Goal: Task Accomplishment & Management: Manage account settings

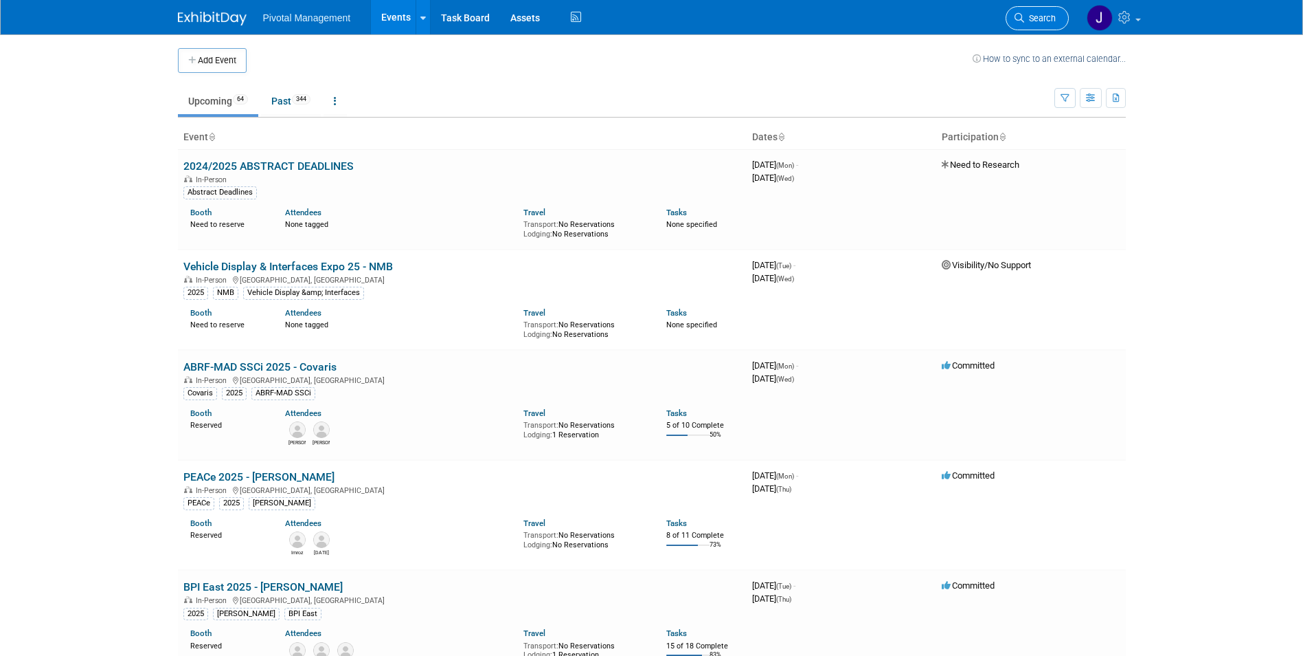
click at [1038, 18] on span "Search" at bounding box center [1041, 18] width 32 height 10
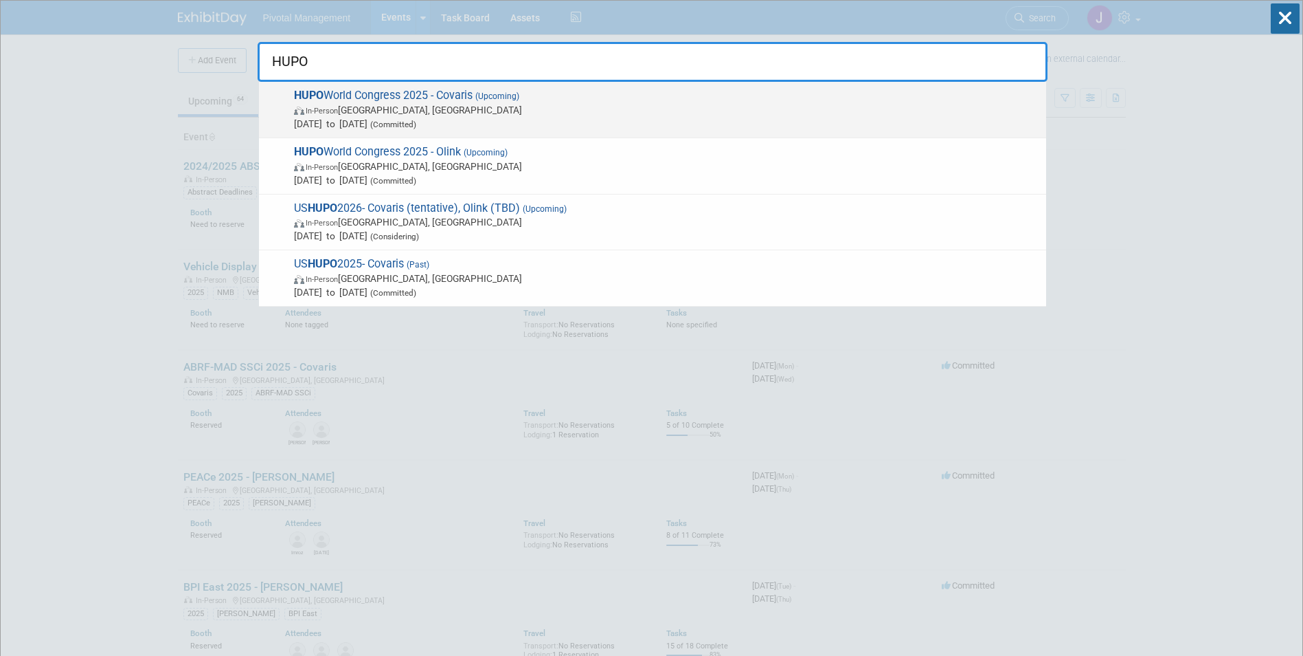
type input "HUPO"
click at [519, 98] on span "(Upcoming)" at bounding box center [496, 96] width 47 height 10
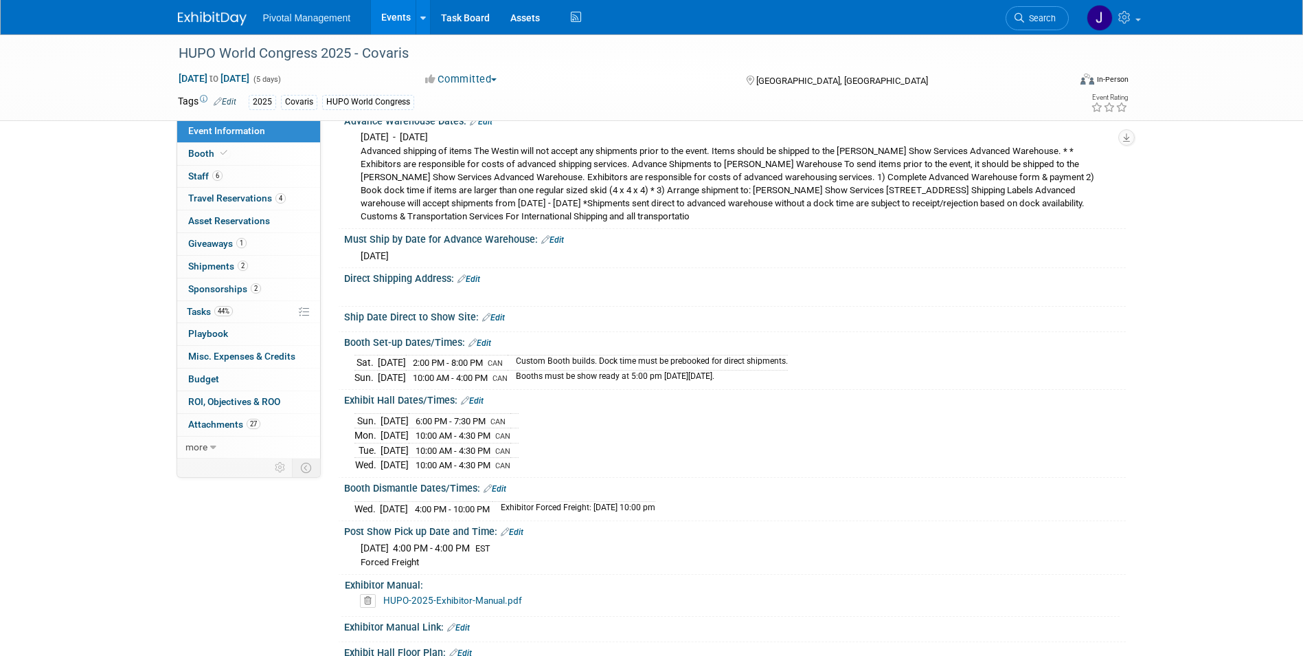
scroll to position [2624, 0]
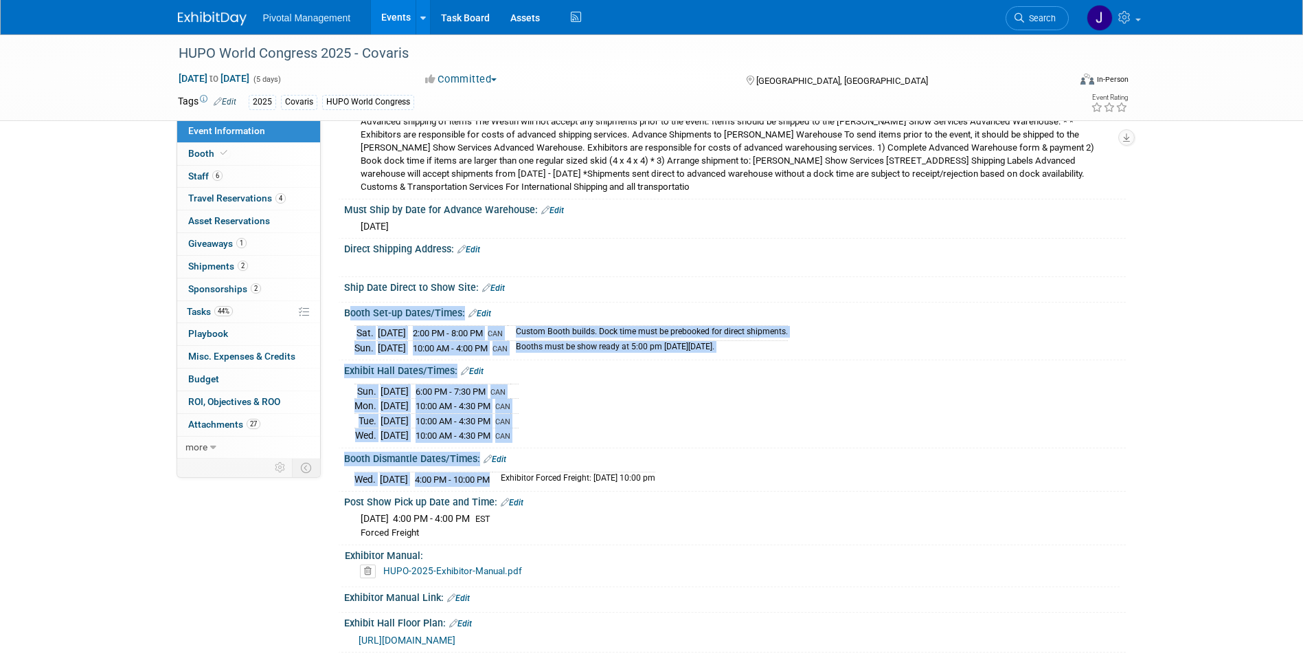
drag, startPoint x: 342, startPoint y: 337, endPoint x: 524, endPoint y: 503, distance: 246.6
click at [524, 503] on div "Event Website: Edit https://2025.hupo.org/ Exhibitor Prospectus: Edit HUPO-2025…" at bounding box center [729, 214] width 774 height 5407
copy div "Booth Set-up Dates/Times: Edit Sat. Nov 8, 2025 2:00 PM - 8:00 PM CAN Custom Bo…"
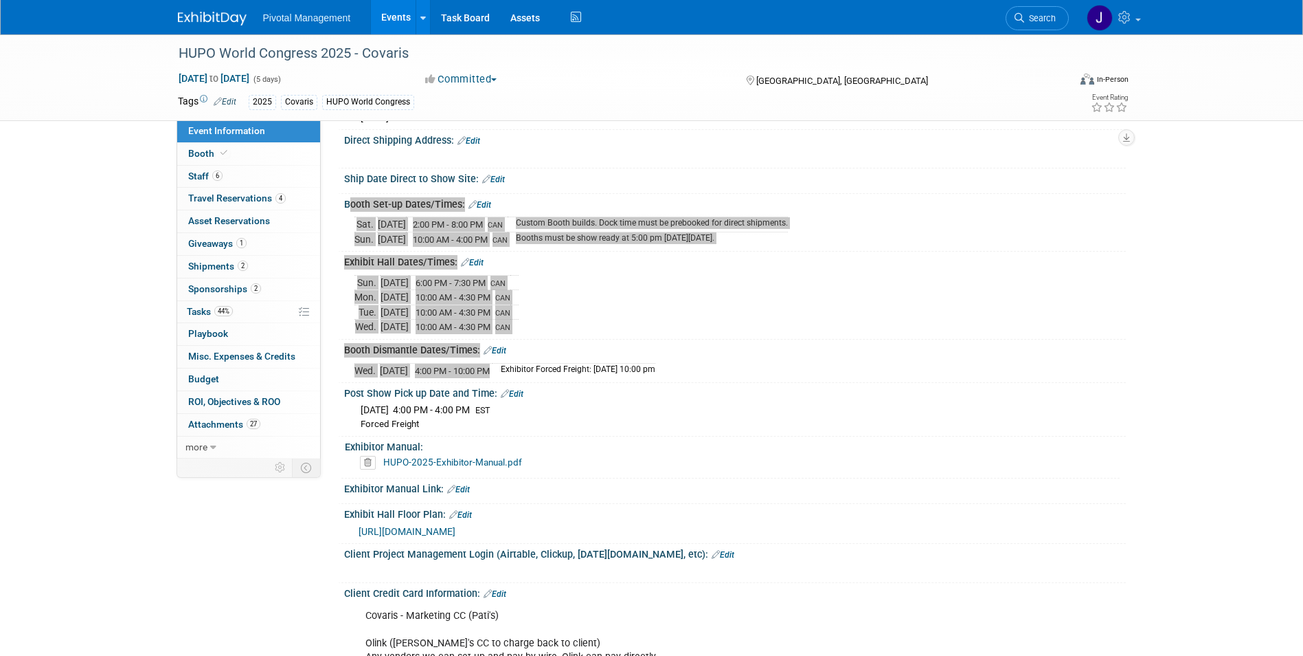
scroll to position [2735, 0]
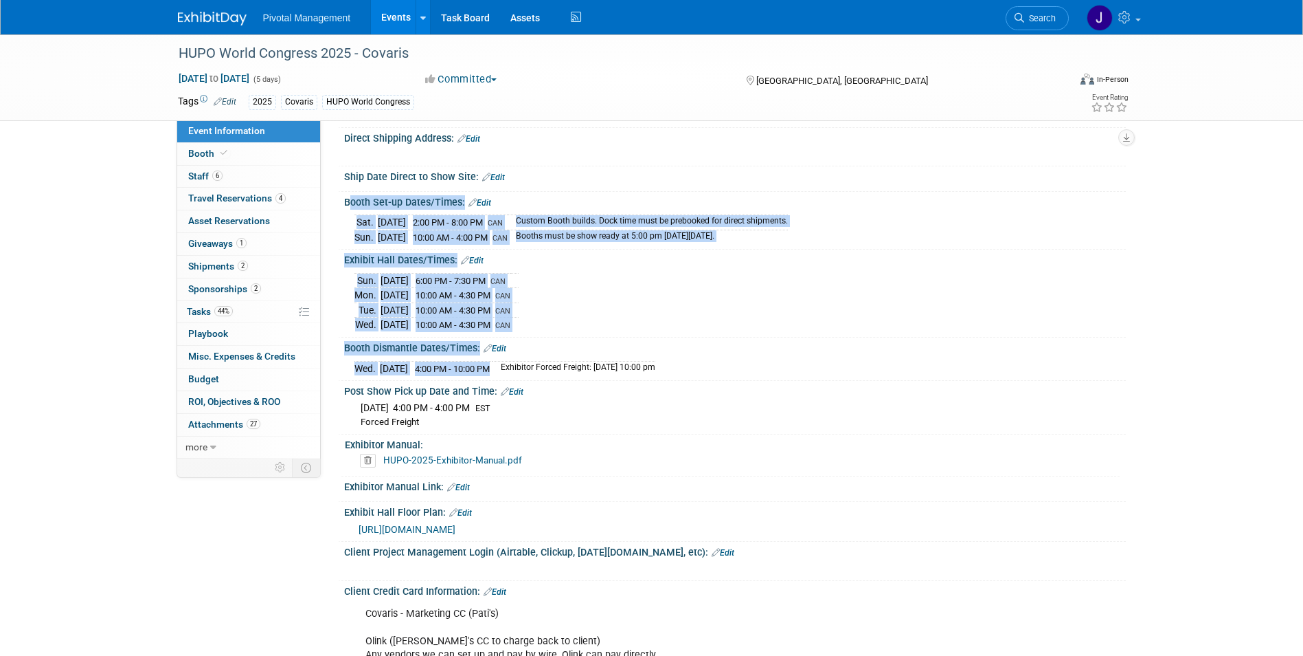
click at [361, 244] on td "Sun." at bounding box center [366, 237] width 23 height 14
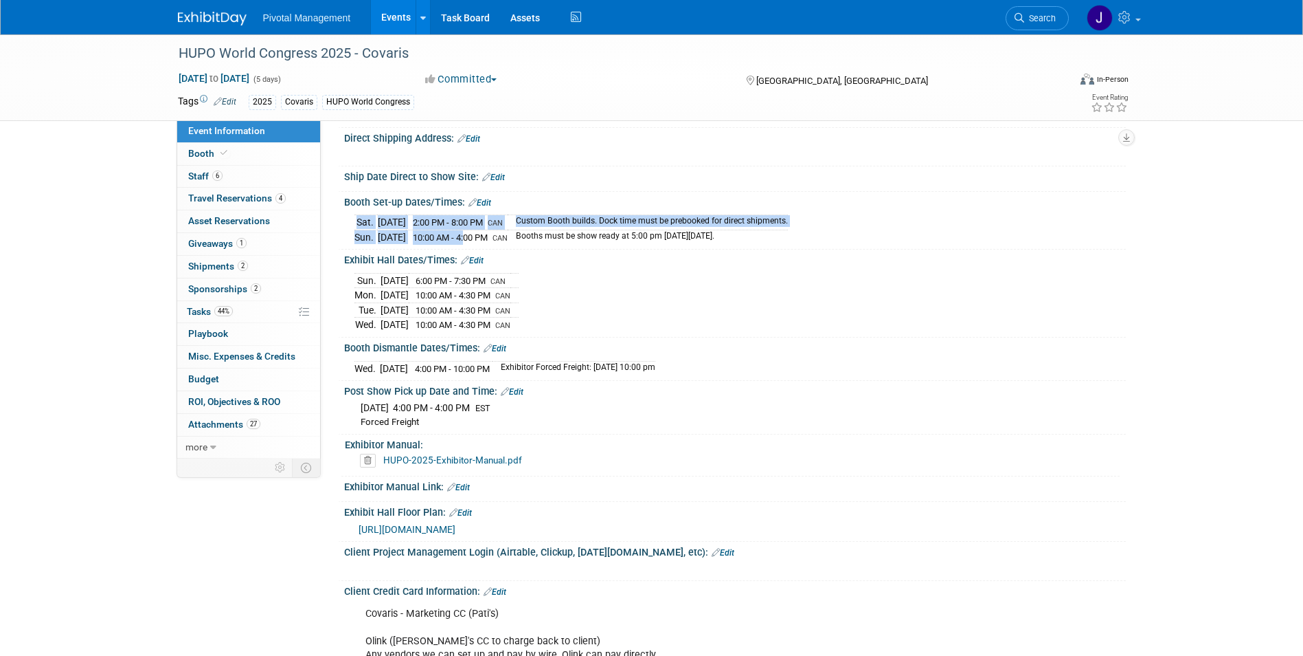
drag, startPoint x: 350, startPoint y: 259, endPoint x: 486, endPoint y: 263, distance: 135.4
click at [486, 245] on div "Sat. Nov 8, 2025 2:00 PM - 8:00 PM CAN Custom Booth builds. Dock time must be p…" at bounding box center [735, 227] width 782 height 38
drag, startPoint x: 486, startPoint y: 263, endPoint x: 570, endPoint y: 301, distance: 92.6
click at [570, 301] on div "Sun. Nov 9, 2025 6:00 PM - 7:30 PM CAN Mon. Nov 10, 2025 10:00 AM - 4:30 PM CAN…" at bounding box center [735, 300] width 761 height 63
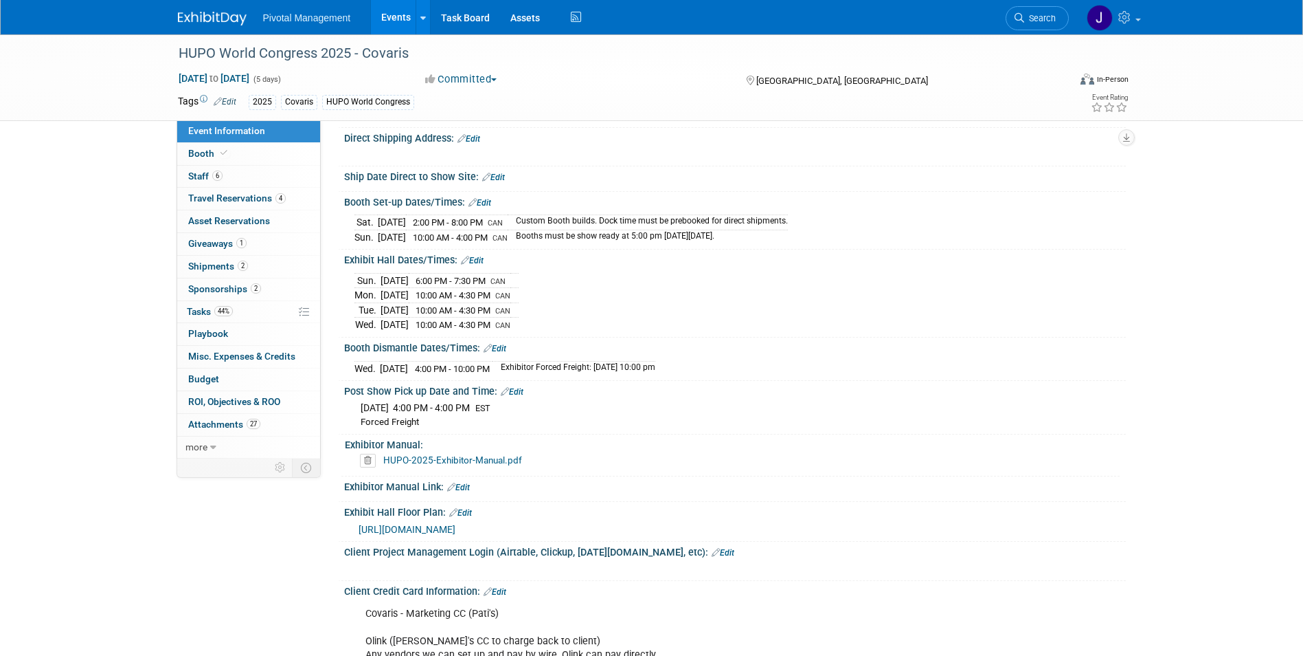
click at [611, 328] on div "Sun. Nov 9, 2025 6:00 PM - 7:30 PM CAN Mon. Nov 10, 2025 10:00 AM - 4:30 PM CAN…" at bounding box center [735, 300] width 761 height 63
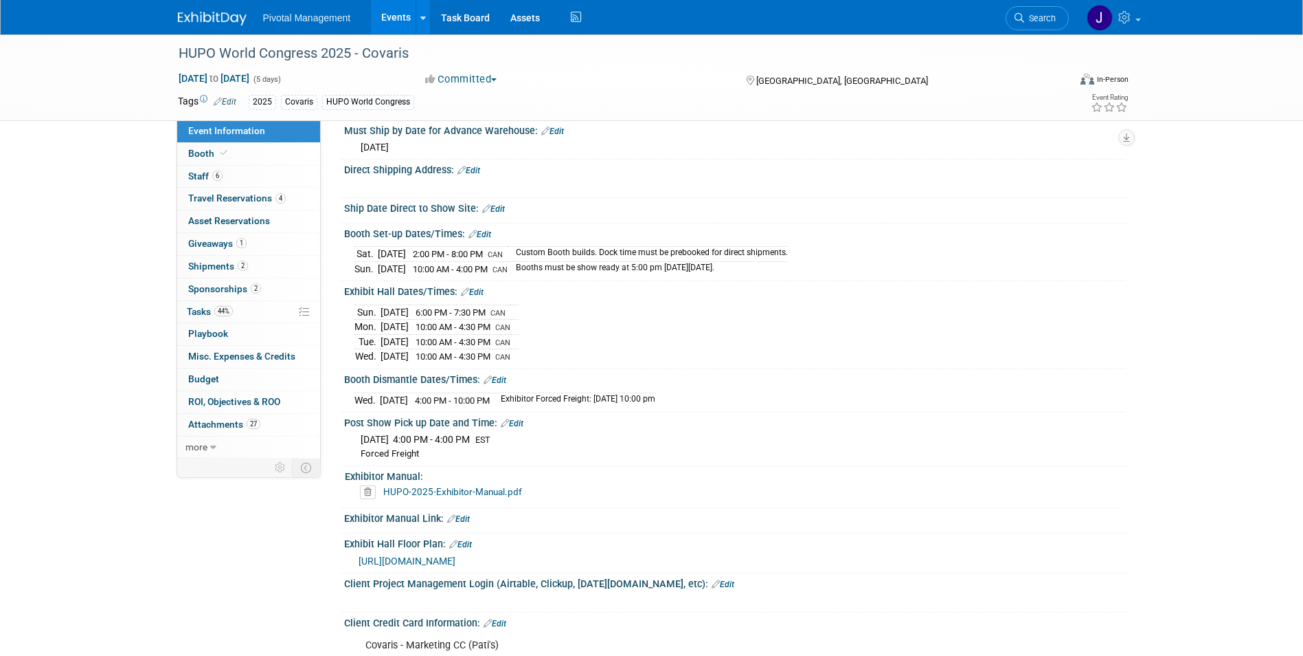
scroll to position [2702, 0]
click at [639, 300] on div "Exhibit Hall Dates/Times: Edit" at bounding box center [735, 291] width 782 height 18
click at [1042, 14] on span "Search" at bounding box center [1041, 18] width 32 height 10
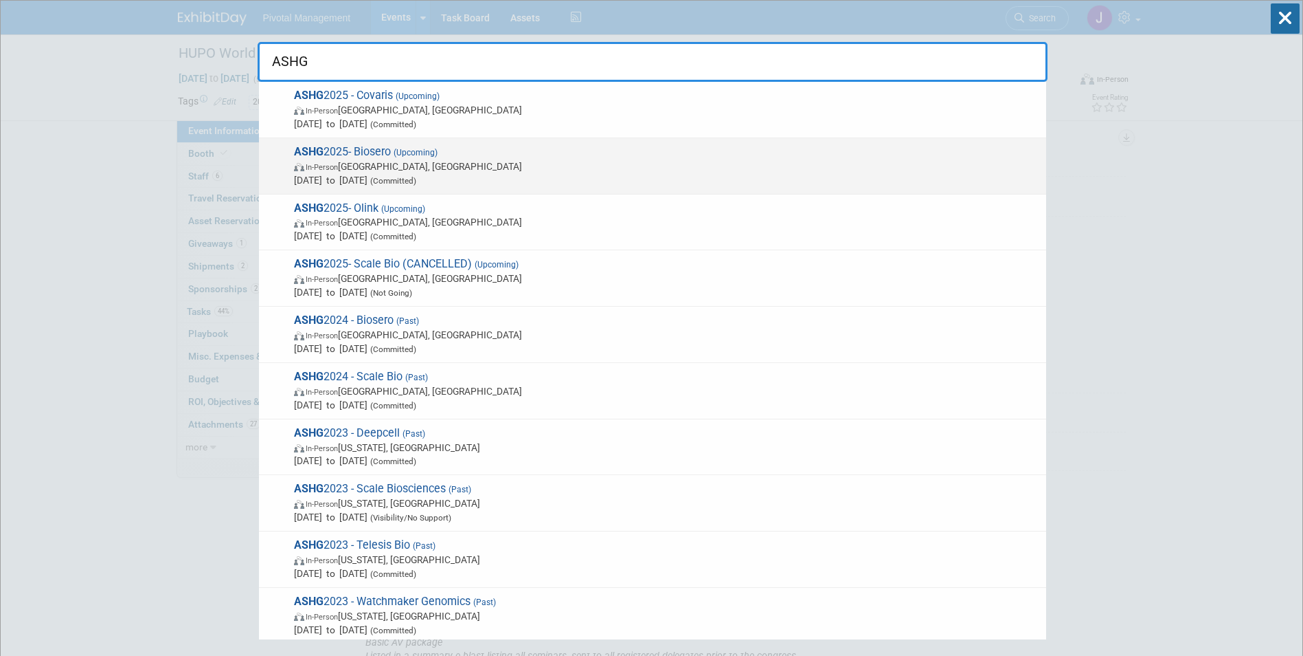
type input "ASHG"
click at [675, 142] on div "ASHG 2025- Biosero (Upcoming) In-Person Boston, MA Oct 15, 2025 to Oct 17, 2025…" at bounding box center [652, 166] width 787 height 56
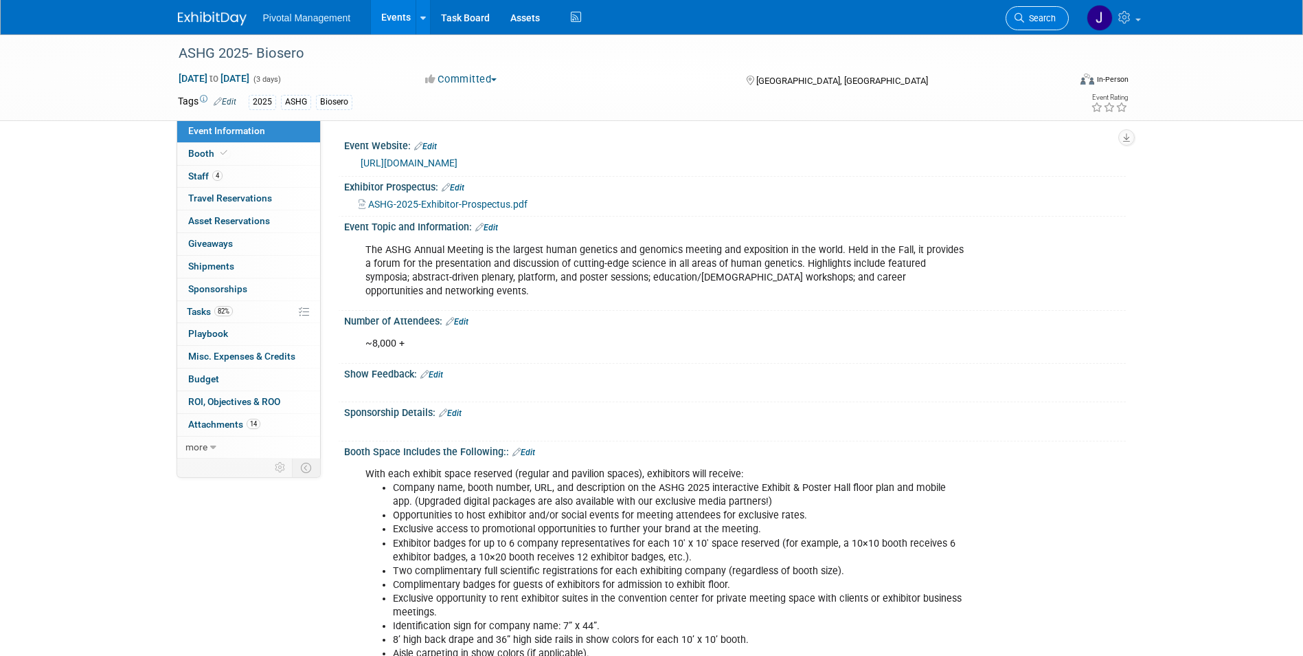
click at [1042, 13] on span "Search" at bounding box center [1041, 18] width 32 height 10
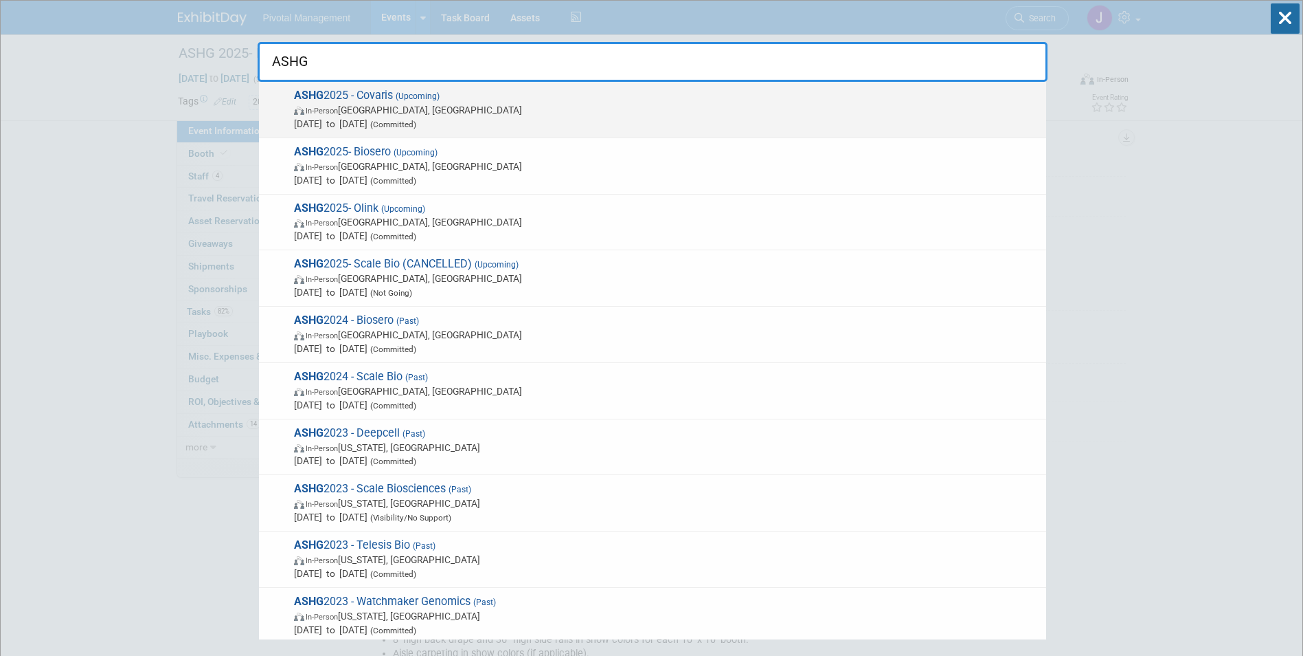
type input "ASHG"
click at [642, 104] on span "In-Person Boston, MA" at bounding box center [667, 110] width 746 height 14
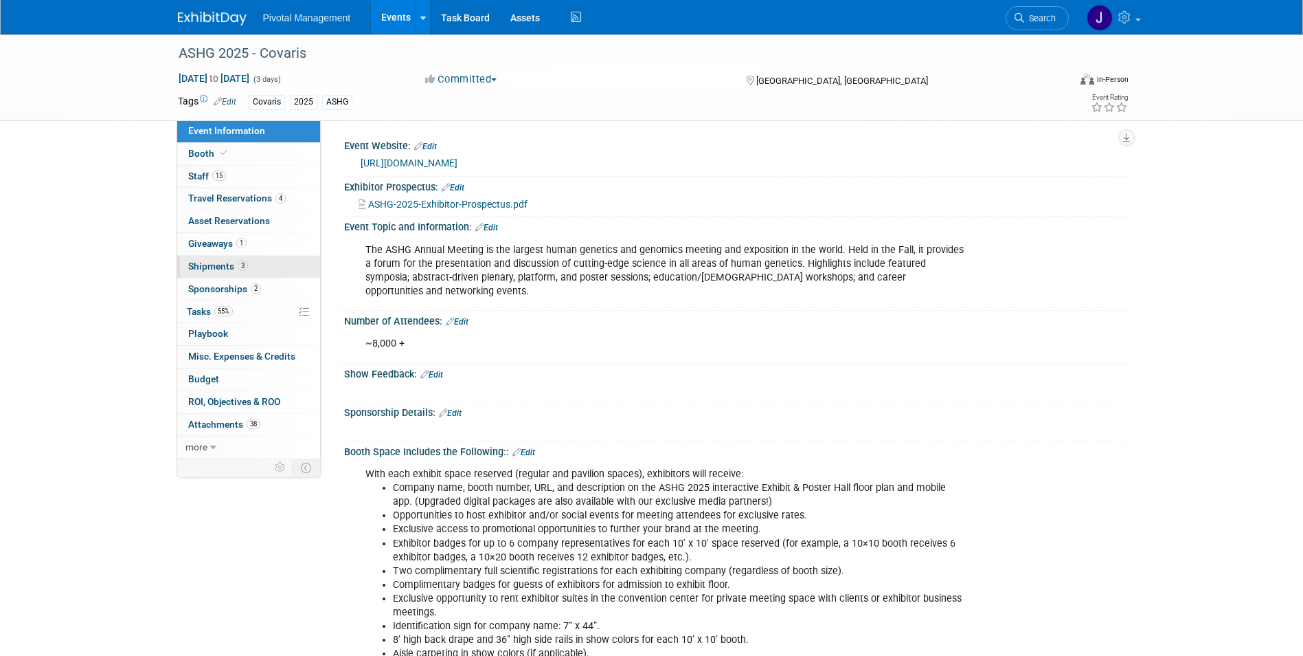
click at [261, 268] on link "3 Shipments 3" at bounding box center [248, 267] width 143 height 22
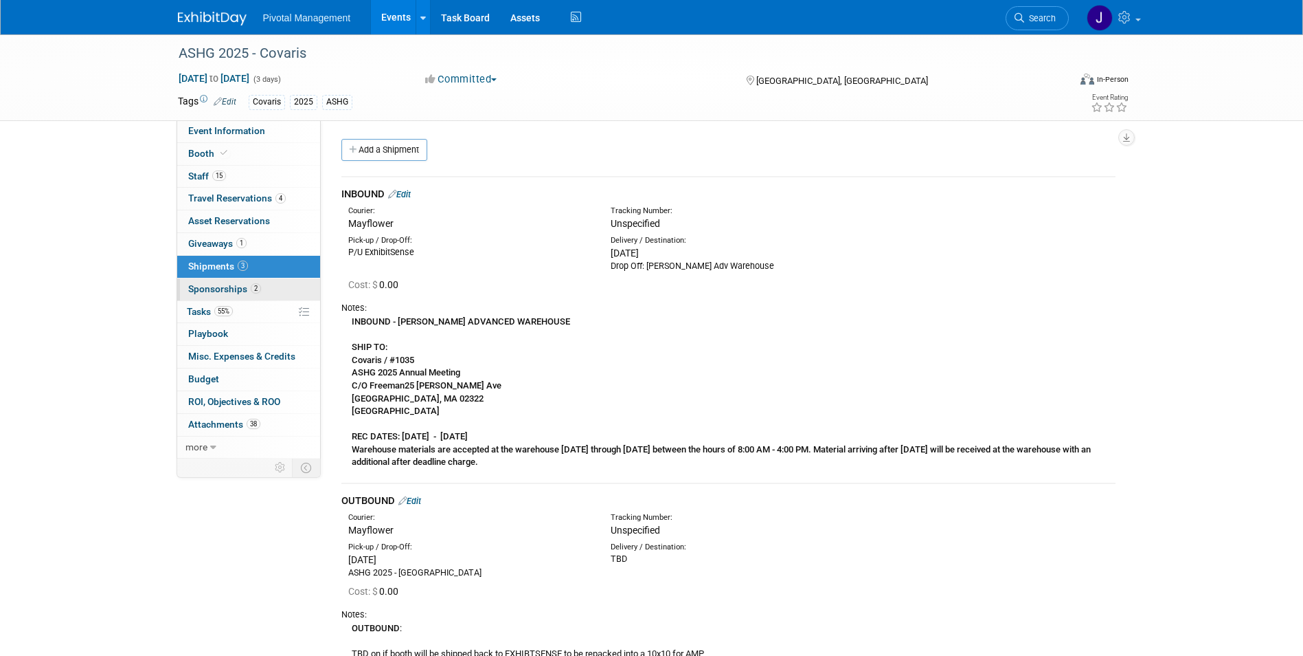
click at [262, 293] on link "2 Sponsorships 2" at bounding box center [248, 289] width 143 height 22
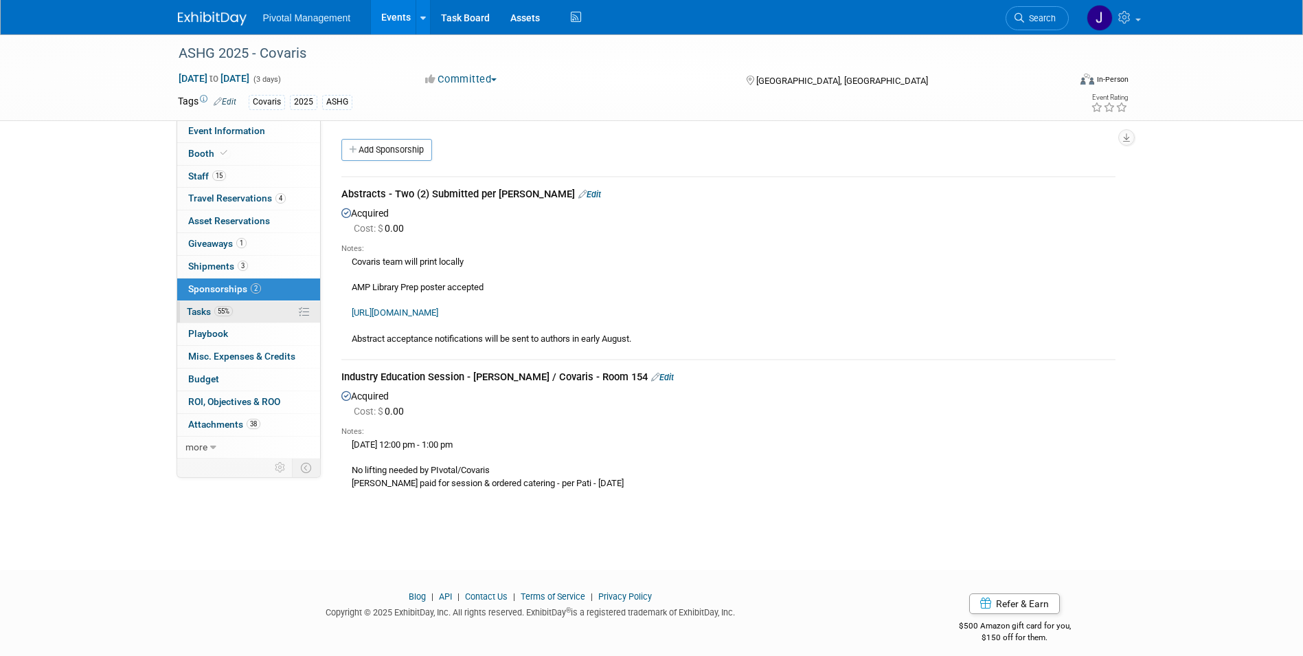
click at [265, 317] on link "55% Tasks 55%" at bounding box center [248, 312] width 143 height 22
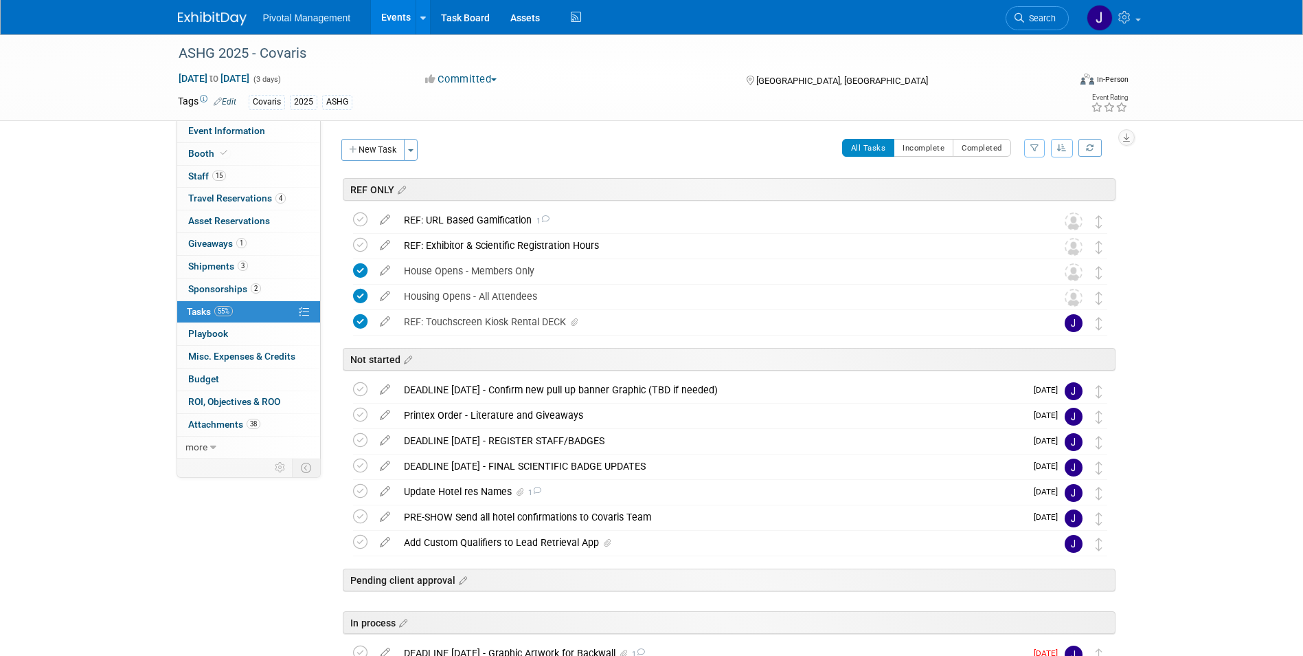
drag, startPoint x: 392, startPoint y: 21, endPoint x: 401, endPoint y: 21, distance: 8.2
click at [392, 21] on link "Events" at bounding box center [396, 17] width 50 height 34
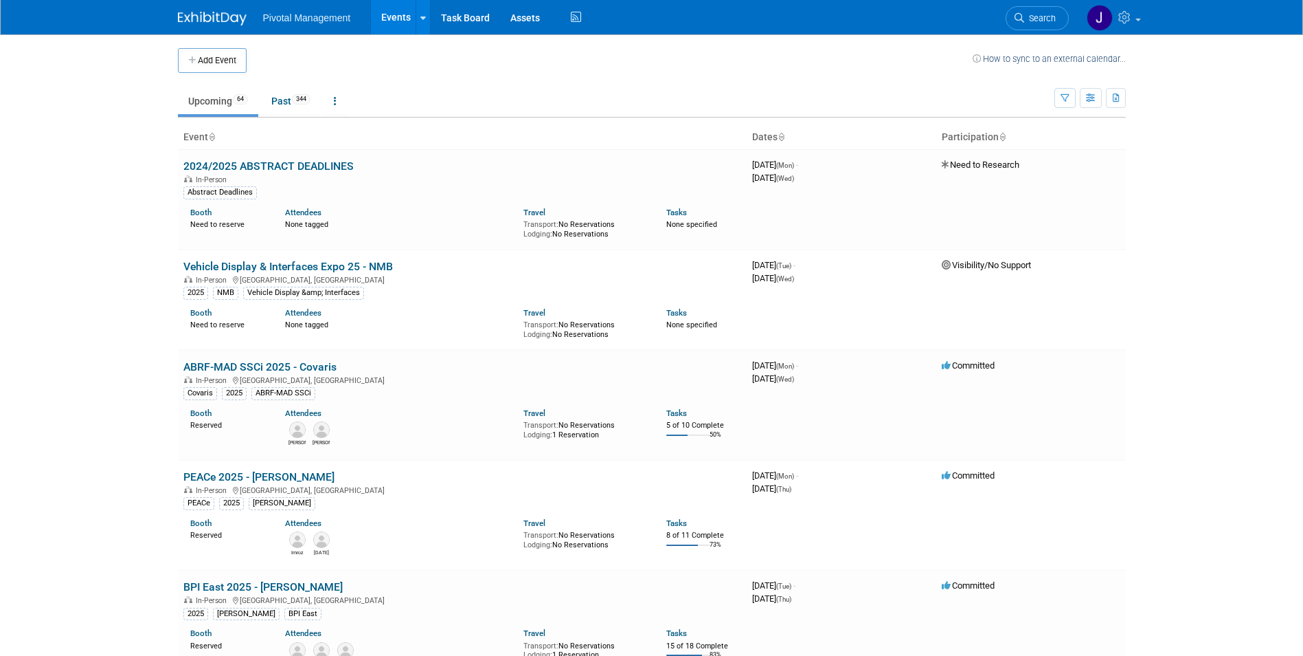
click at [1053, 19] on span "Search" at bounding box center [1041, 18] width 32 height 10
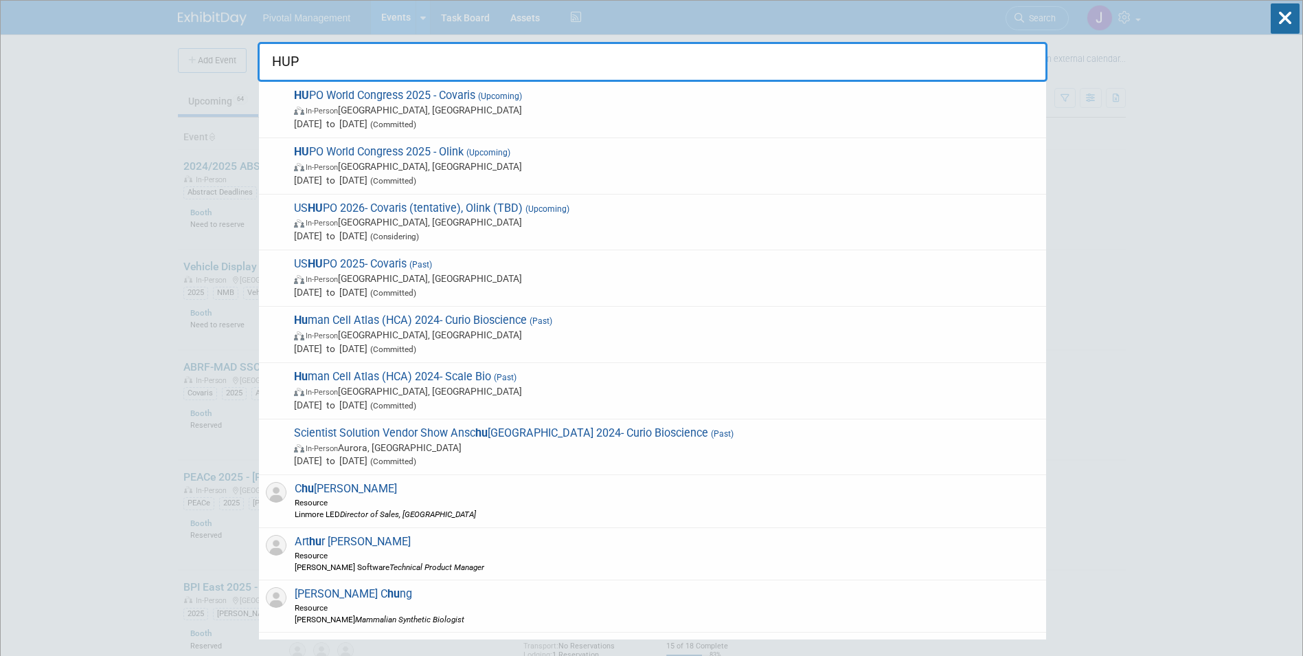
type input "HUPO"
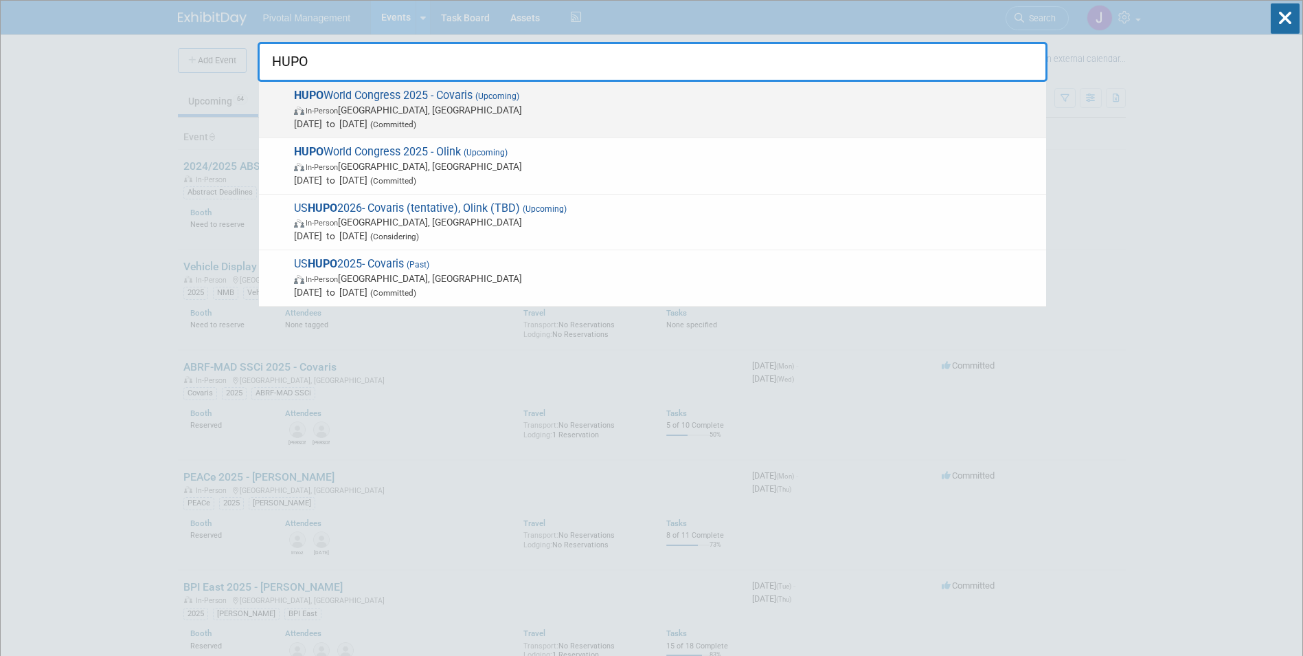
click at [542, 124] on span "[DATE] to [DATE] (Committed)" at bounding box center [667, 124] width 746 height 14
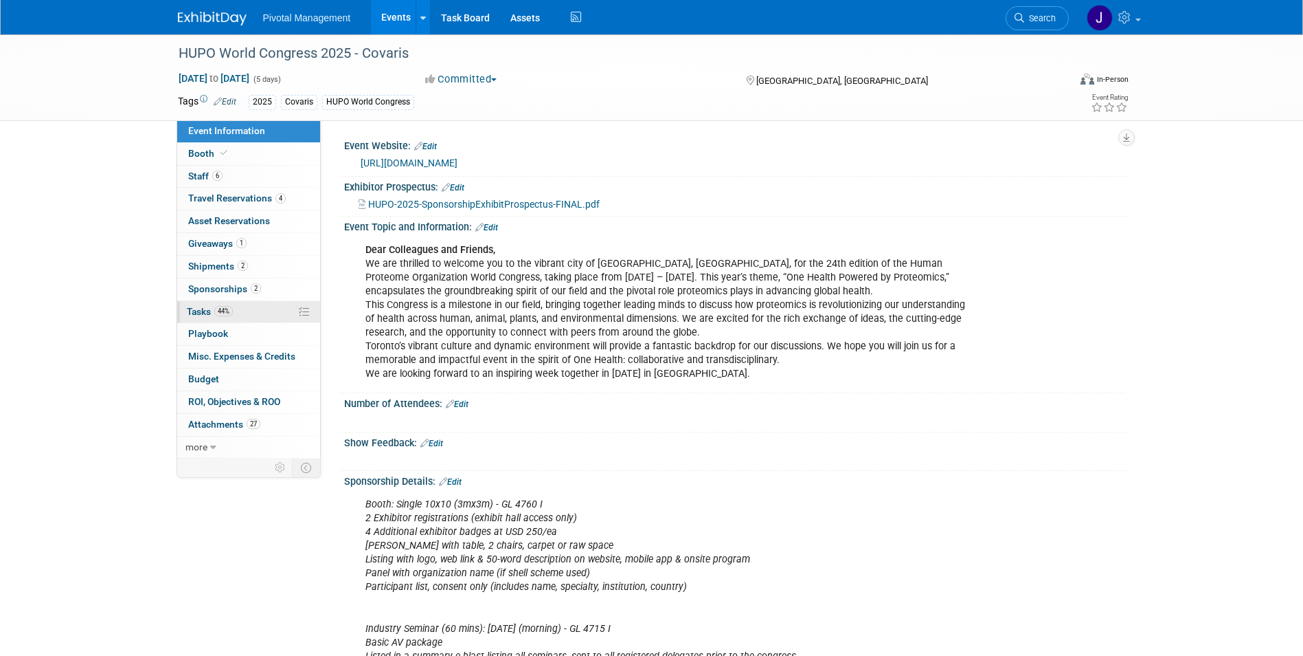
click at [205, 309] on span "Tasks 44%" at bounding box center [210, 311] width 46 height 11
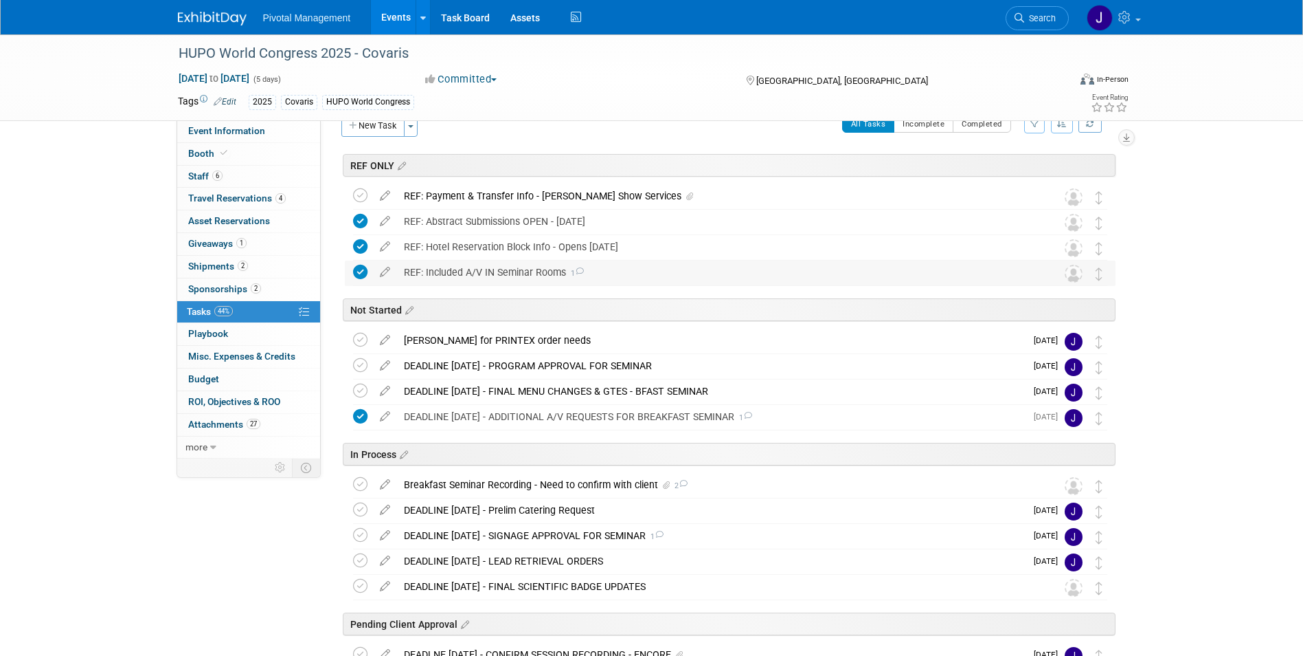
scroll to position [99, 0]
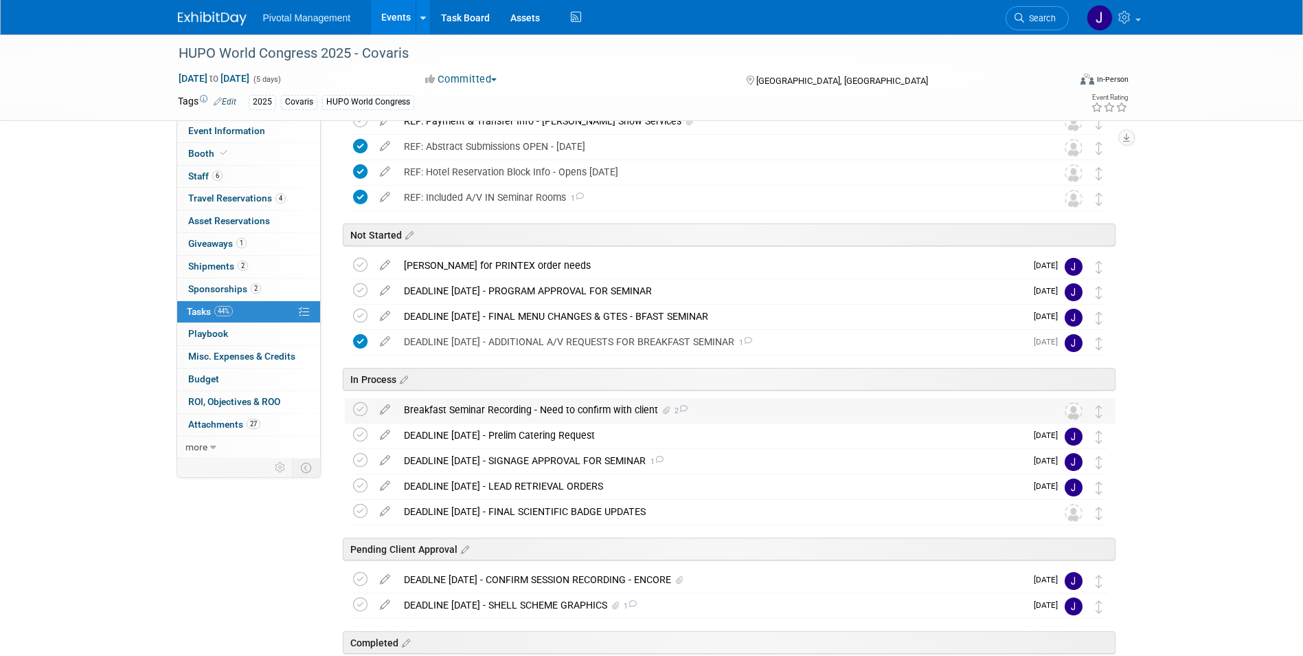
click at [528, 403] on div "Breakfast Seminar Recording - Need to confirm with client 2" at bounding box center [717, 409] width 640 height 23
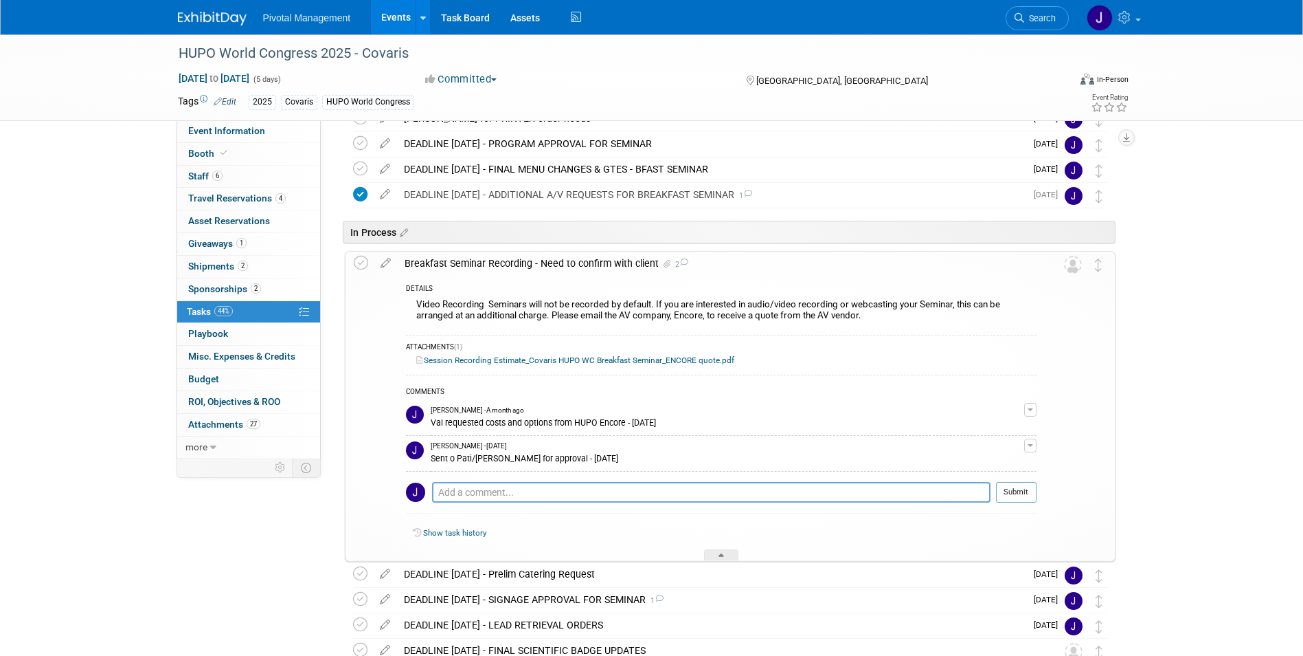
scroll to position [247, 0]
click at [538, 361] on link "Session Recording Estimate_Covaris HUPO WC Breakfast Seminar_ENCORE quote.pdf" at bounding box center [575, 360] width 318 height 10
click at [387, 16] on link "Events" at bounding box center [396, 17] width 50 height 34
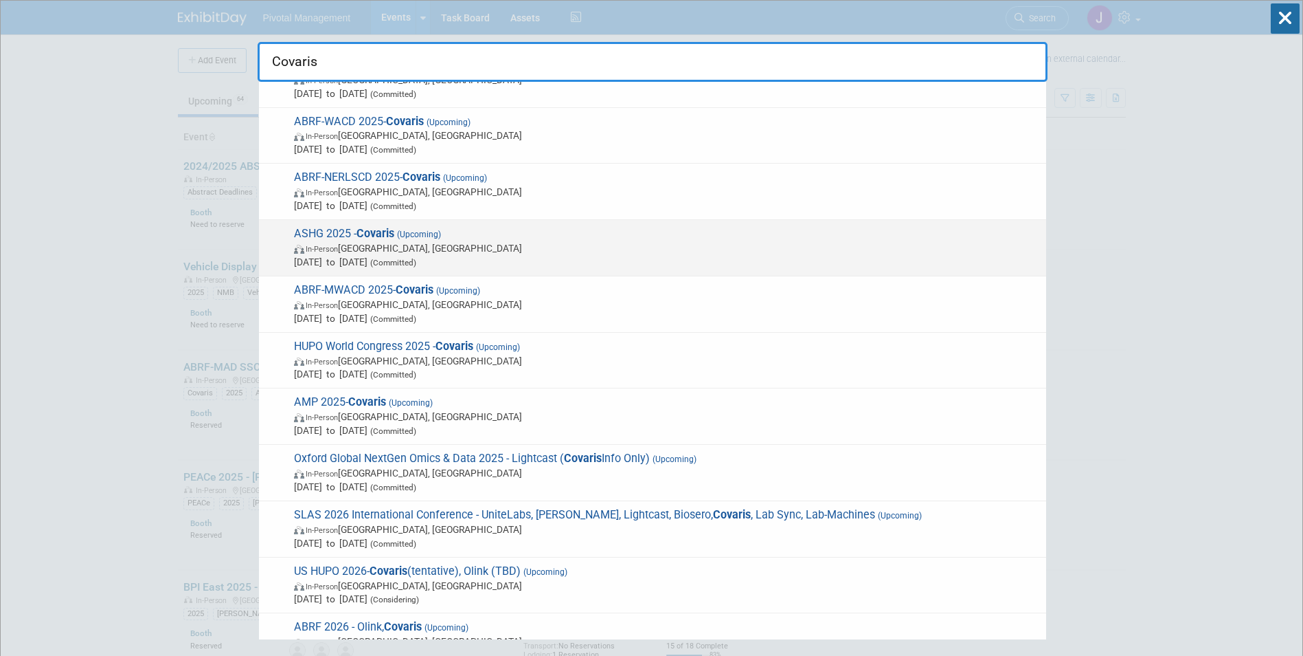
scroll to position [87, 0]
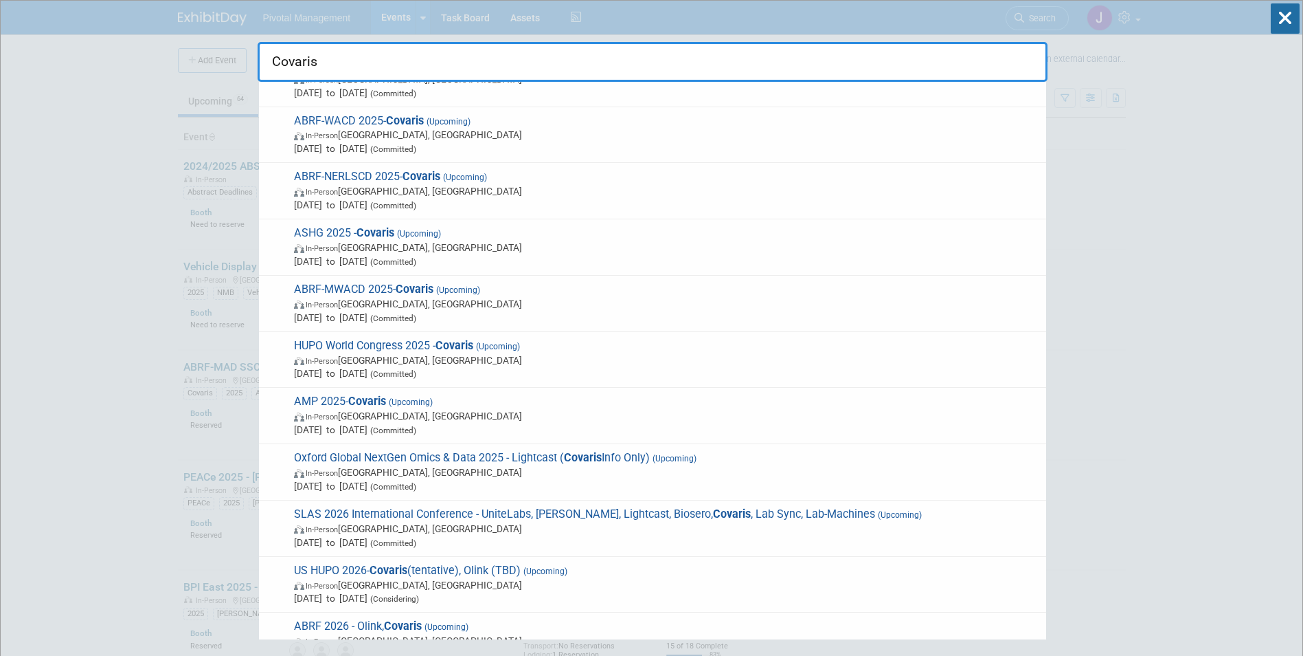
type input "Covaris"
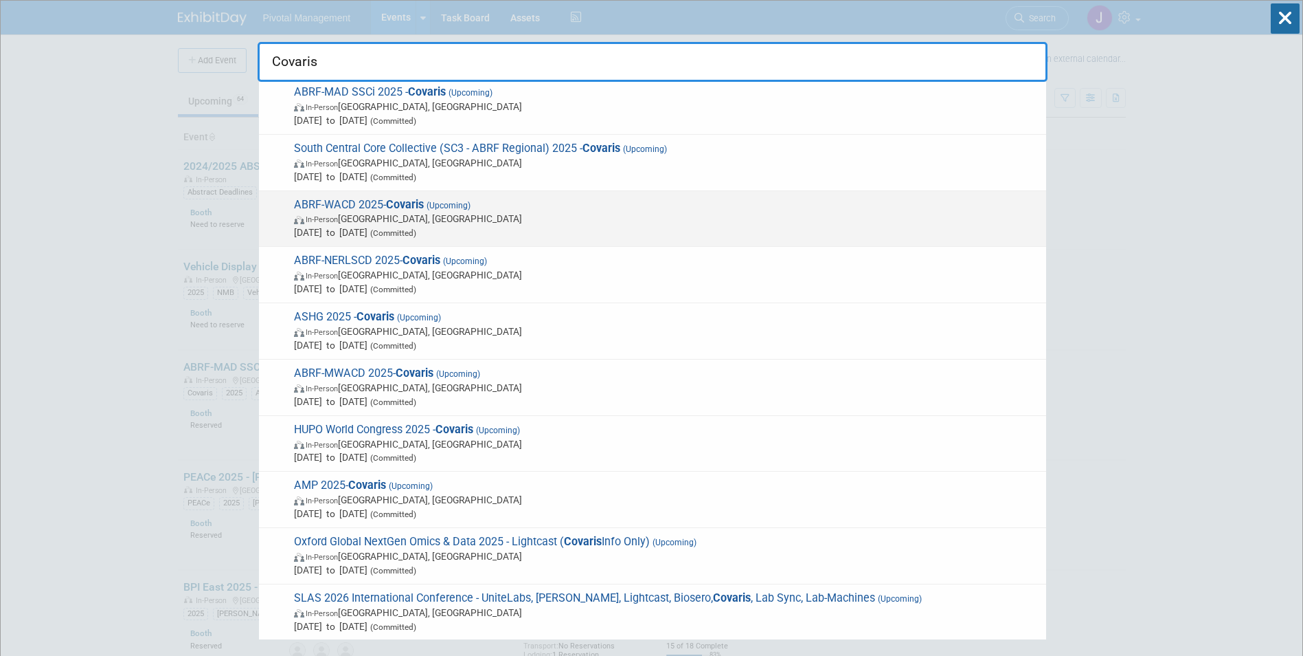
scroll to position [0, 0]
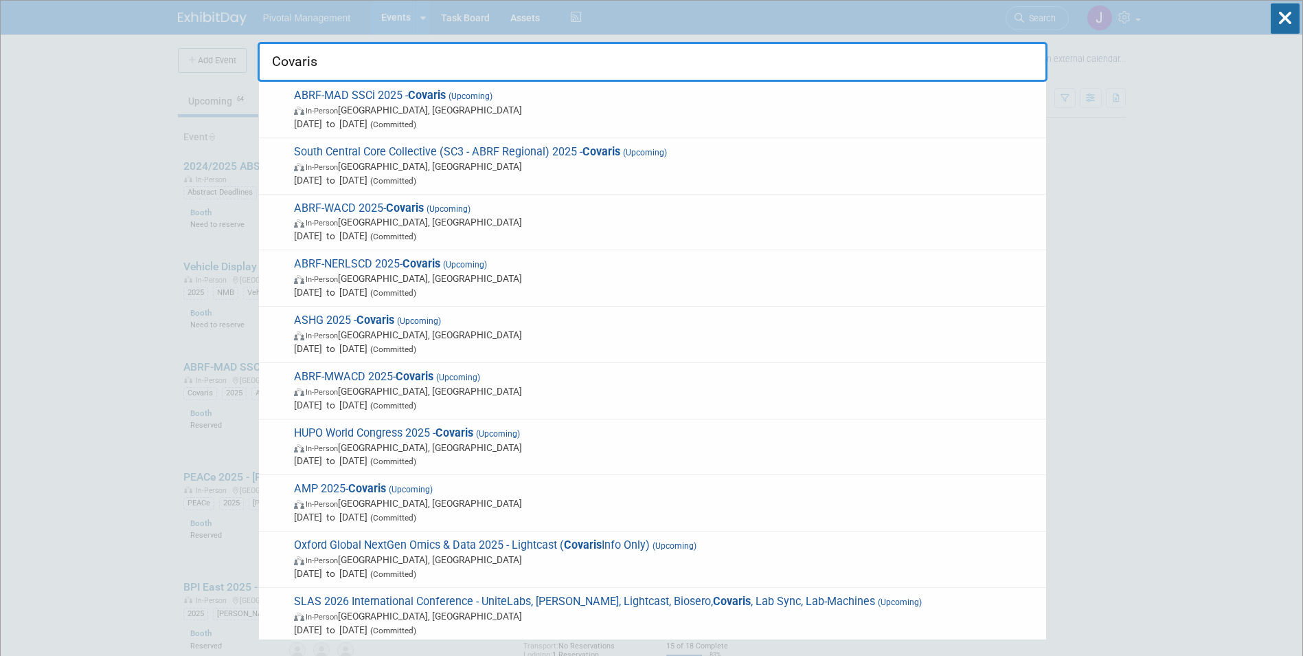
drag, startPoint x: 387, startPoint y: 68, endPoint x: 233, endPoint y: 64, distance: 154.0
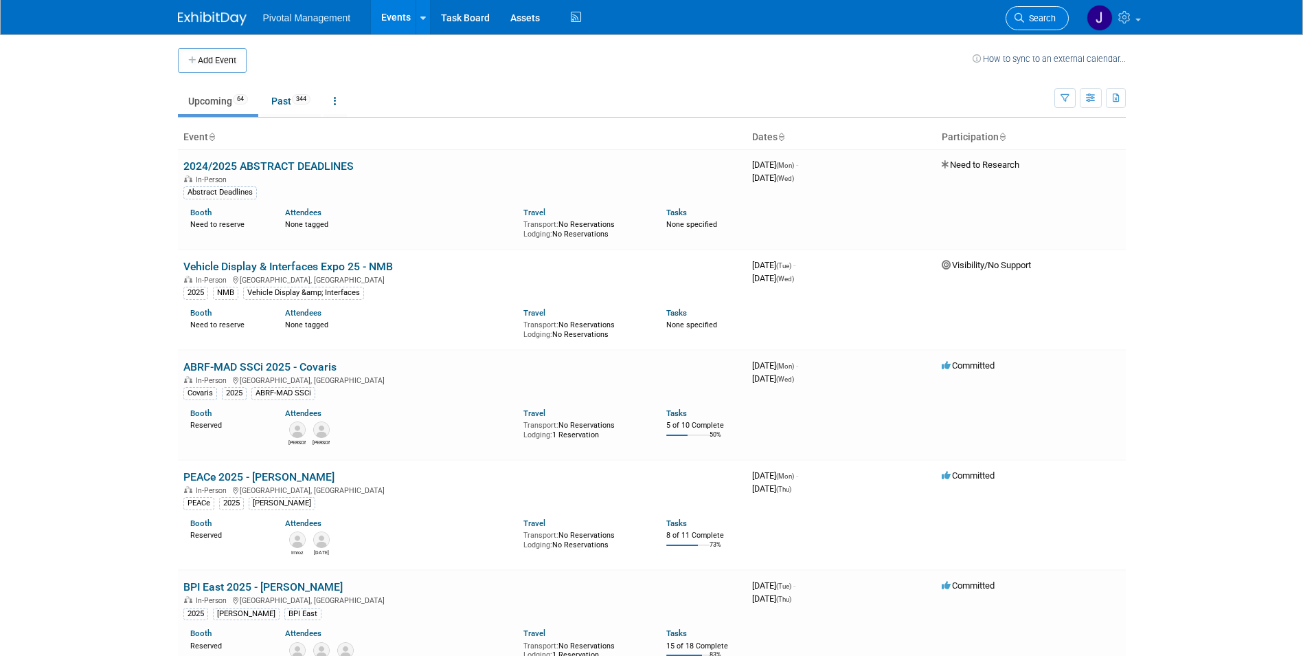
click at [1041, 19] on span "Search" at bounding box center [1041, 18] width 32 height 10
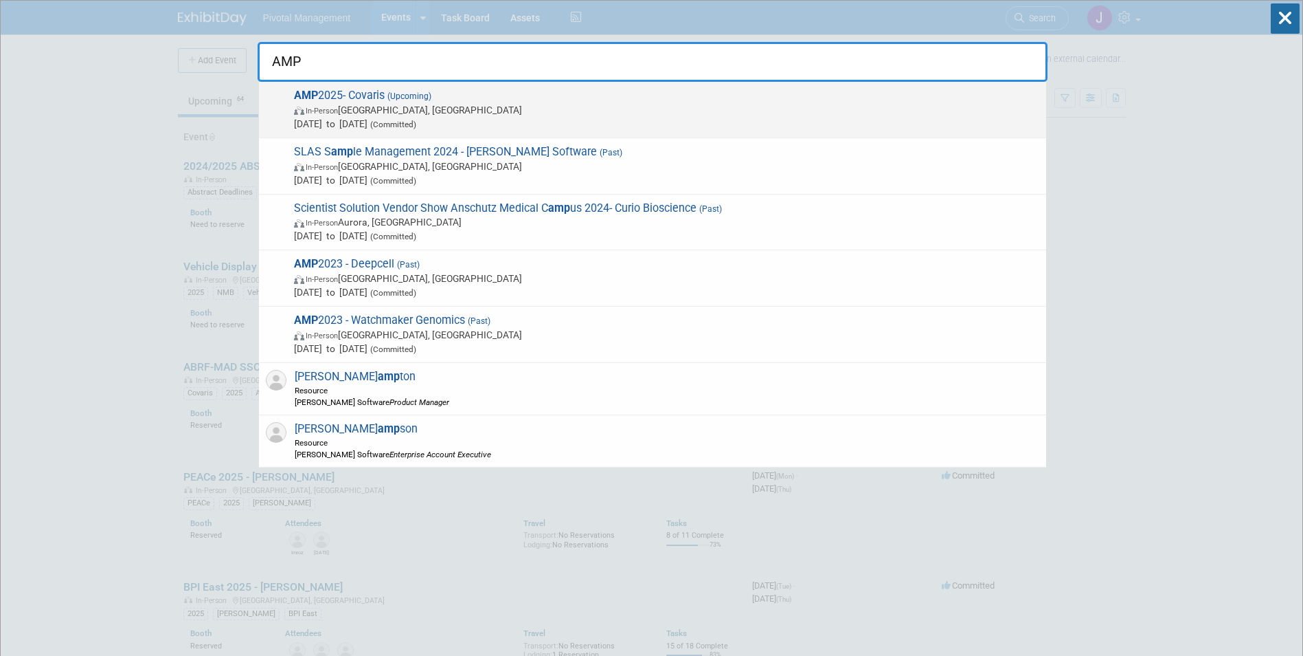
type input "AMP"
click at [541, 119] on span "Nov 11, 2025 to Nov 15, 2025 (Committed)" at bounding box center [667, 124] width 746 height 14
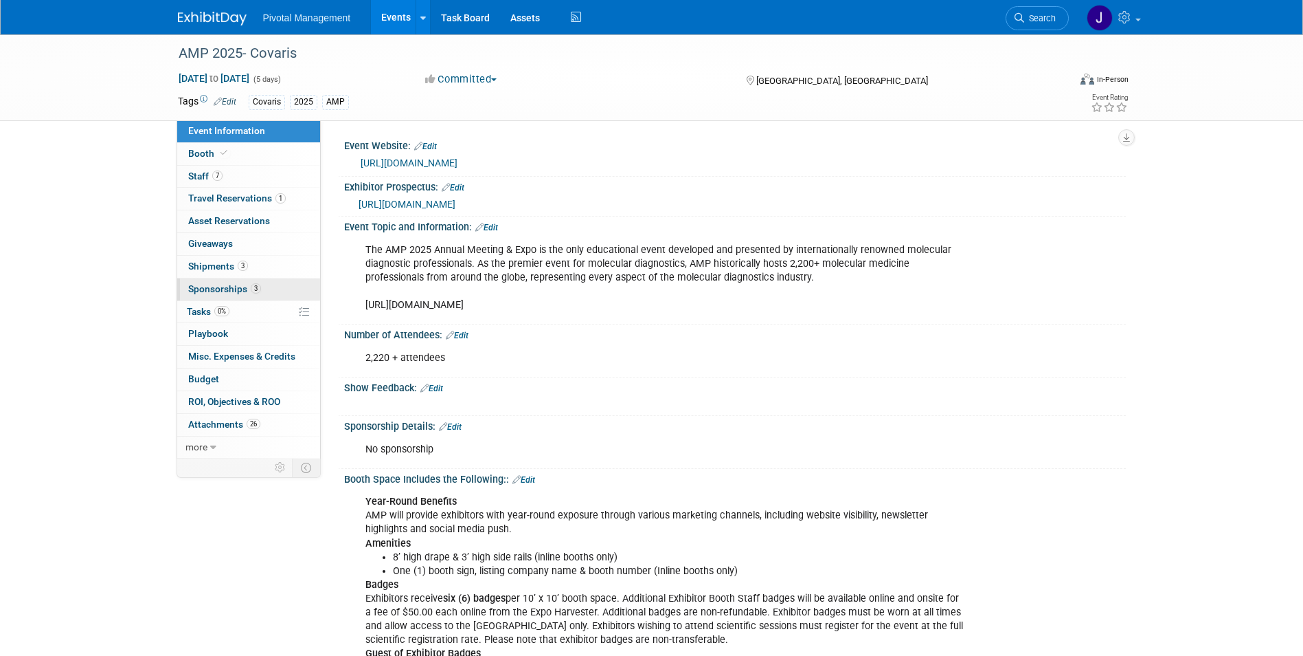
click at [256, 291] on span "3" at bounding box center [256, 288] width 10 height 10
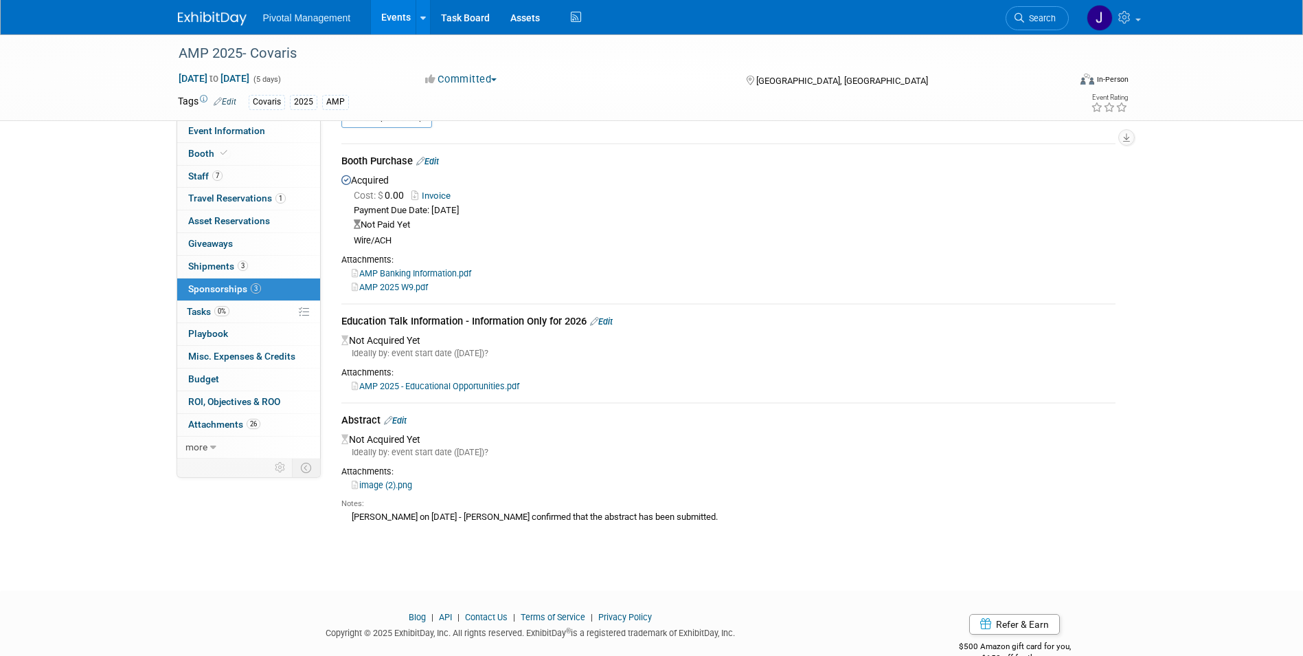
scroll to position [63, 0]
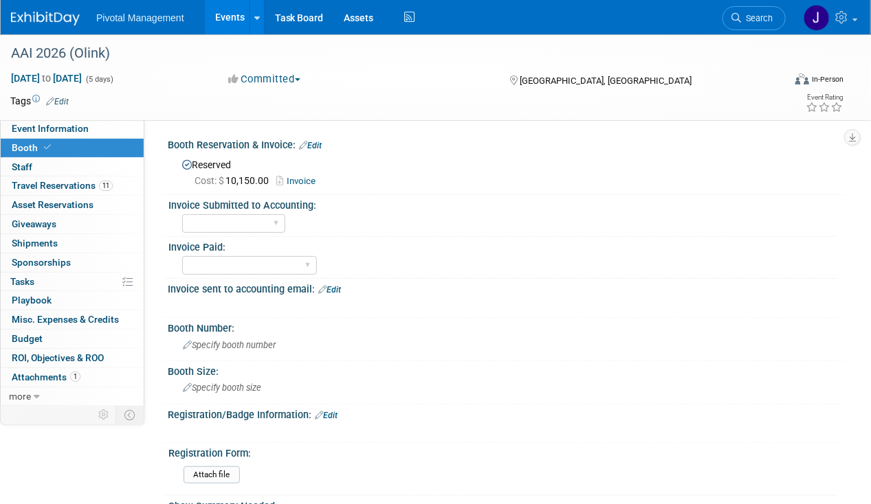
click at [751, 21] on span "Search" at bounding box center [757, 18] width 32 height 10
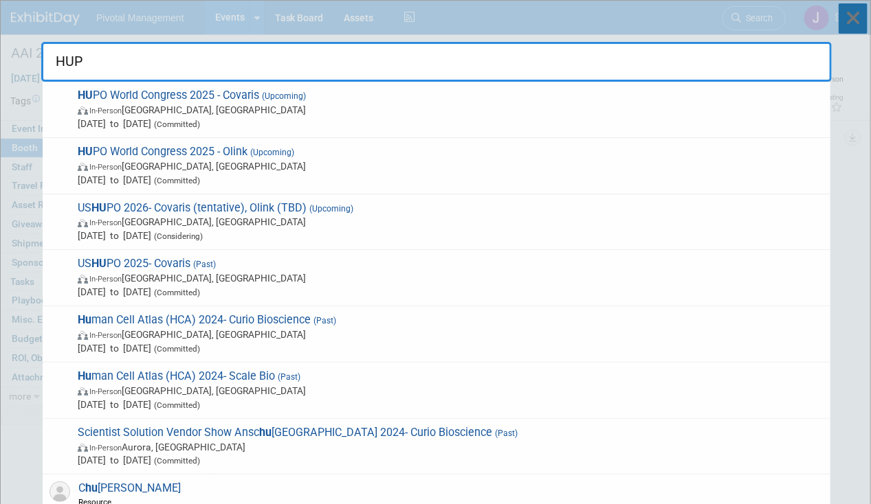
type input "HUPO"
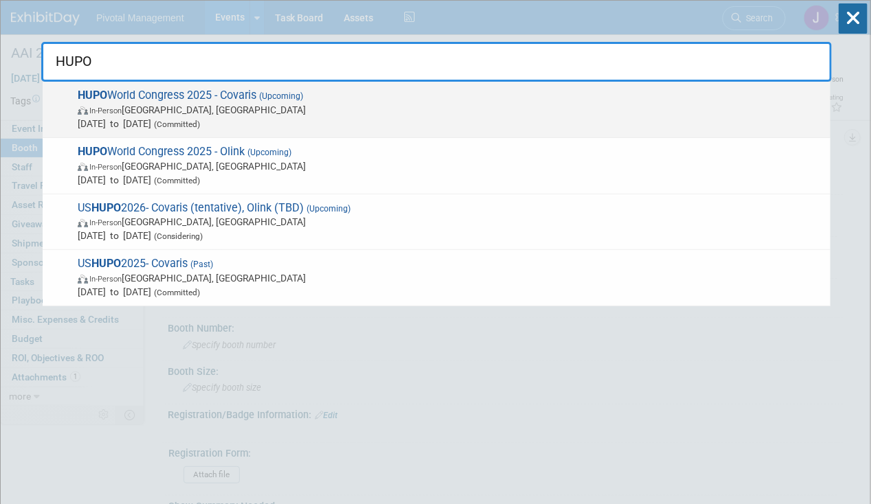
click at [419, 98] on span "HUPO World Congress 2025 - Covaris (Upcoming) In-Person Toronto, Canada Nov 9, …" at bounding box center [449, 110] width 750 height 42
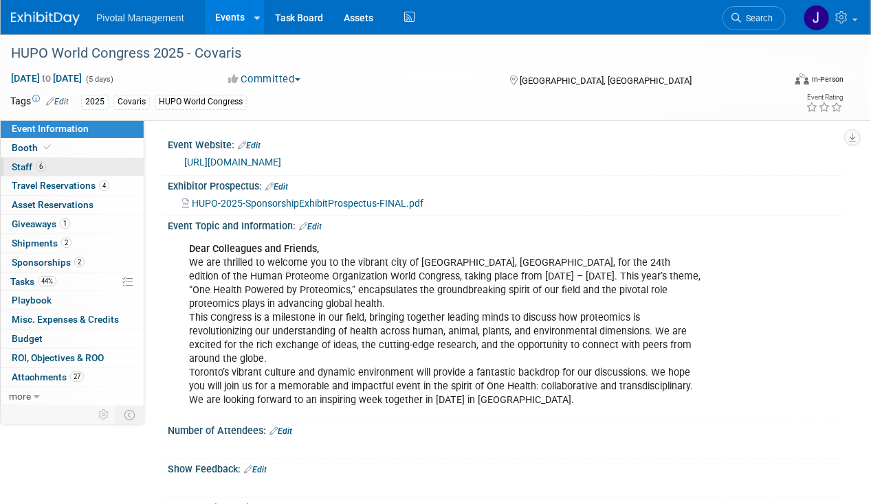
click at [26, 170] on span "Staff 6" at bounding box center [29, 166] width 34 height 11
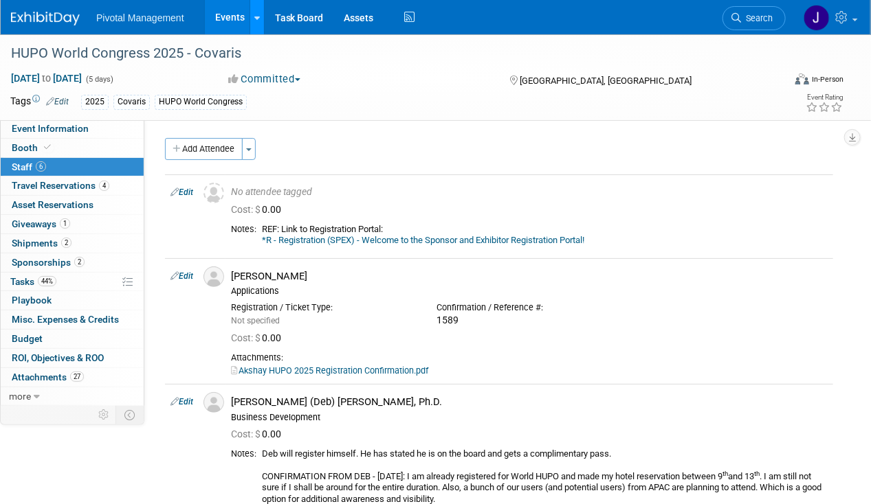
click at [249, 19] on link at bounding box center [256, 17] width 14 height 34
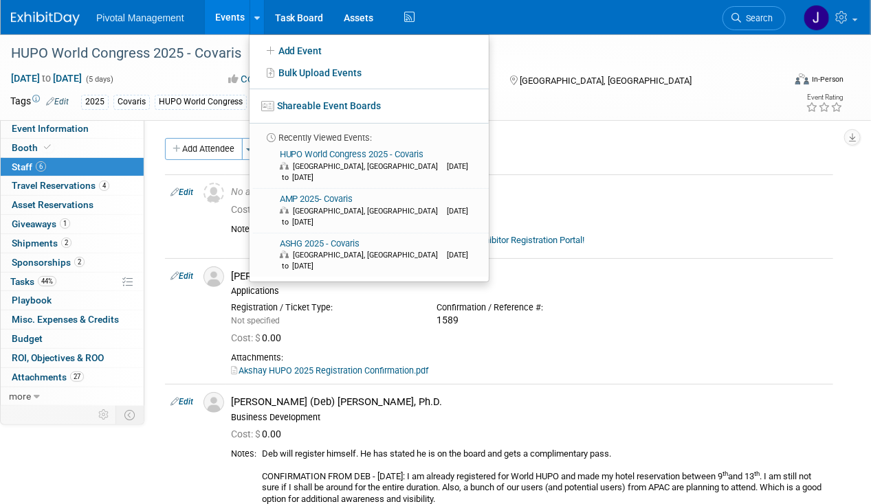
click at [225, 18] on link "Events" at bounding box center [230, 17] width 50 height 34
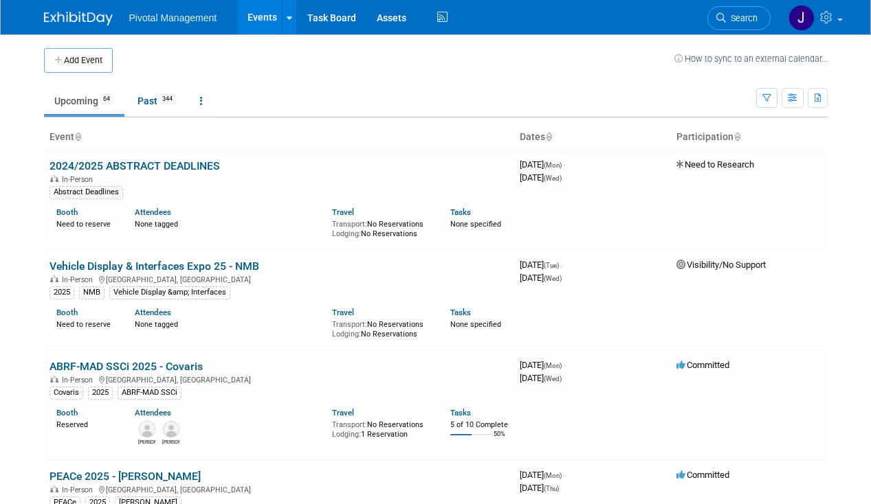
drag, startPoint x: 0, startPoint y: 0, endPoint x: 759, endPoint y: 15, distance: 758.7
click at [759, 15] on link "Search" at bounding box center [738, 18] width 63 height 24
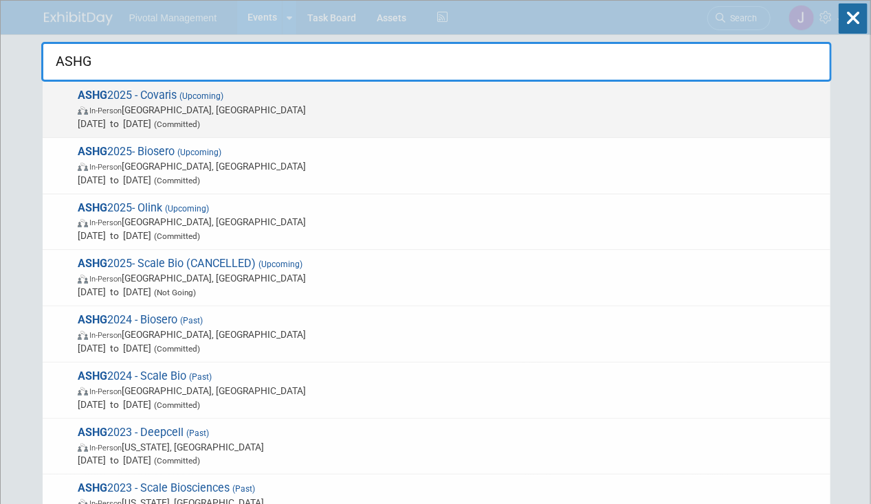
type input "ASHG"
click at [410, 118] on span "Oct 15, 2025 to Oct 17, 2025 (Committed)" at bounding box center [451, 124] width 746 height 14
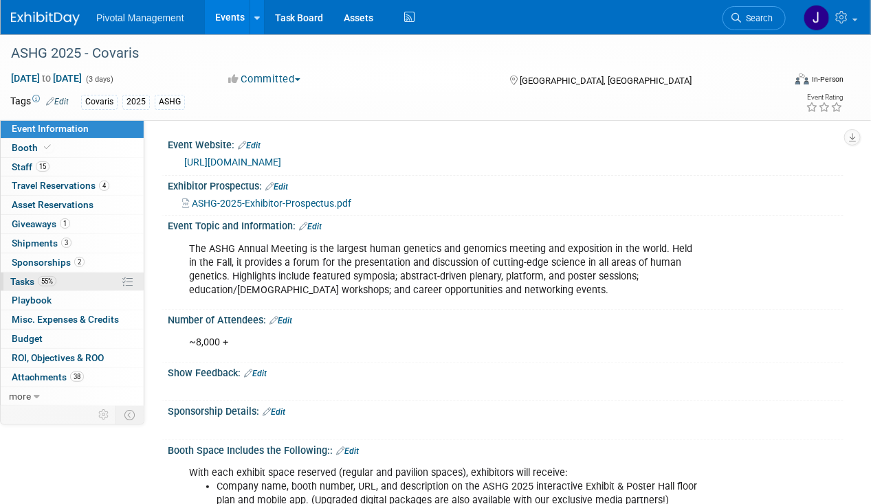
drag, startPoint x: 44, startPoint y: 281, endPoint x: 296, endPoint y: 274, distance: 252.3
click at [44, 281] on span "55%" at bounding box center [47, 281] width 19 height 10
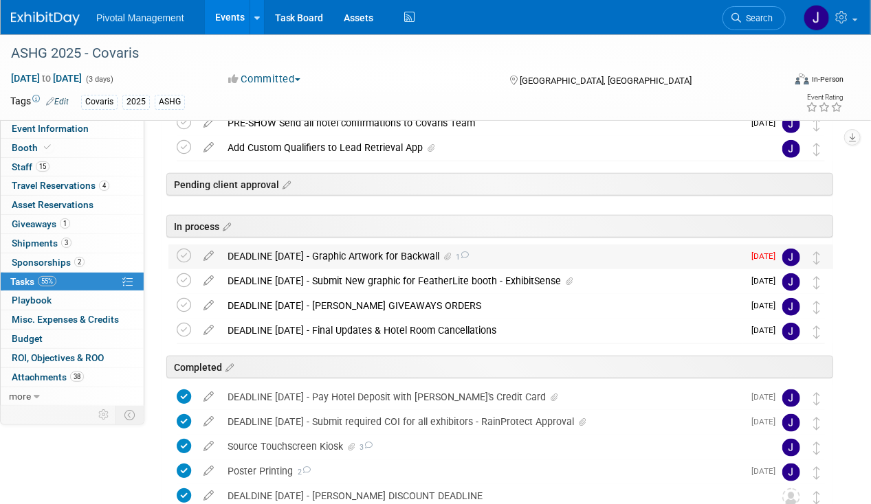
scroll to position [386, 0]
click at [398, 244] on div "DEADLINE AUG 21 - Graphic Artwork for Backwall 1" at bounding box center [482, 255] width 522 height 23
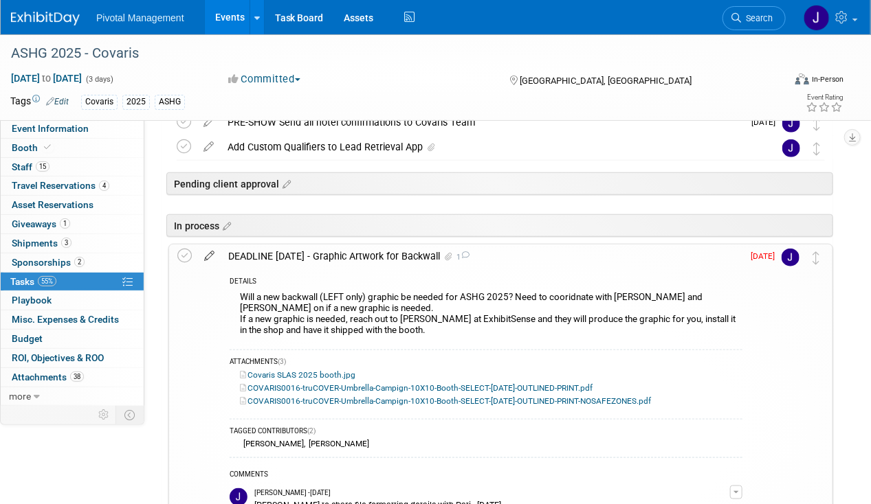
click at [209, 254] on icon at bounding box center [209, 253] width 24 height 17
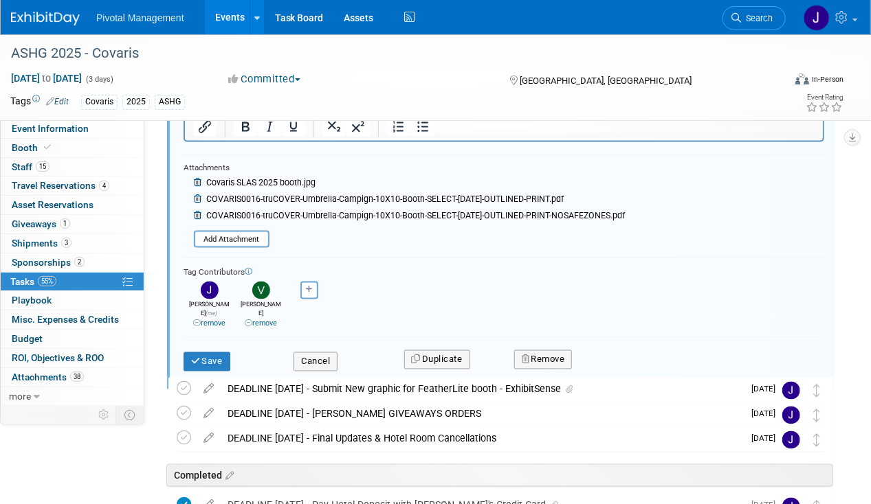
scroll to position [787, 0]
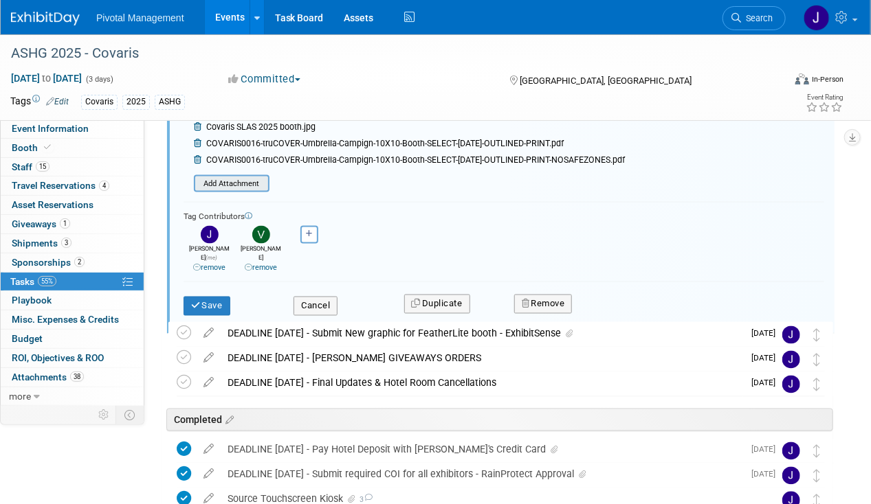
click at [231, 181] on input "file" at bounding box center [198, 184] width 140 height 15
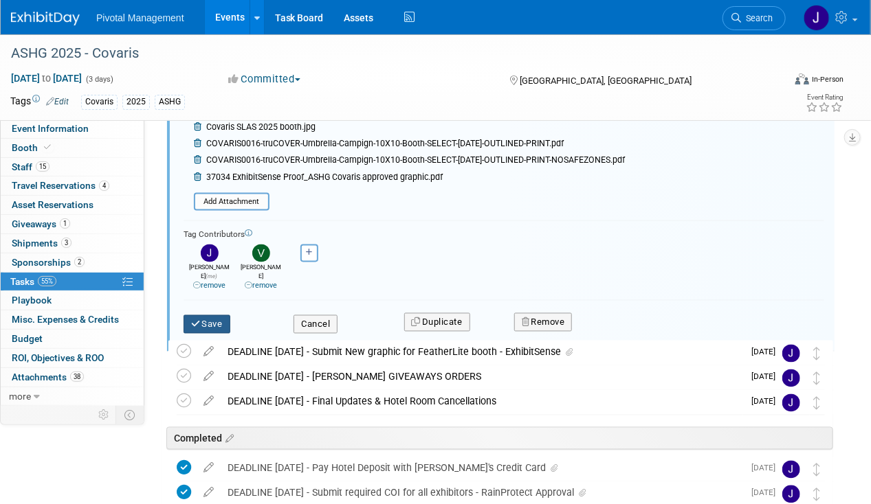
click at [214, 315] on button "Save" at bounding box center [206, 324] width 47 height 19
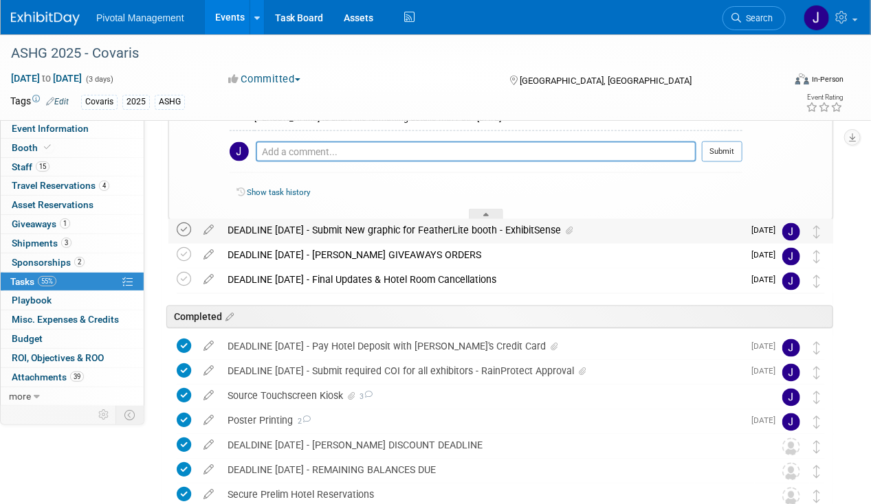
click at [179, 230] on icon at bounding box center [184, 230] width 14 height 14
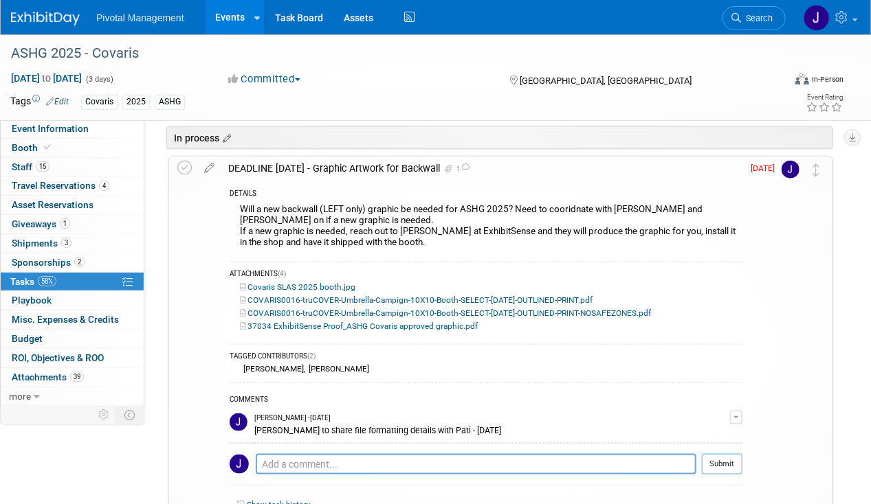
scroll to position [358, 0]
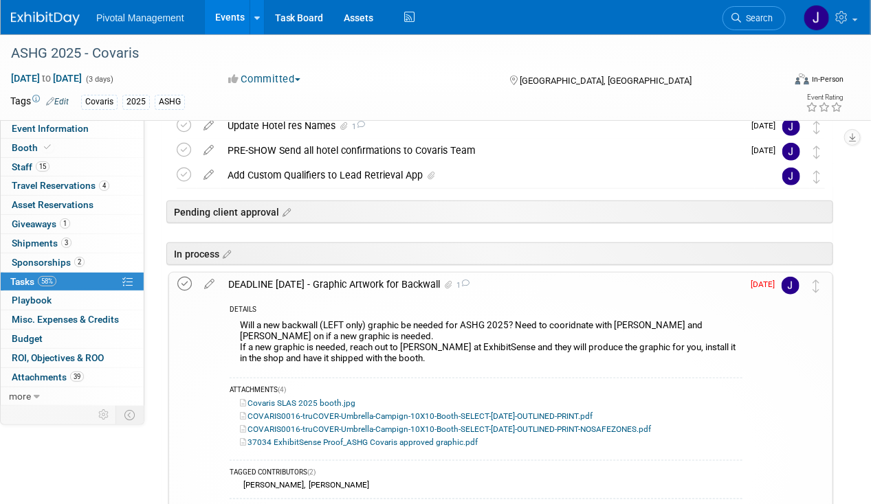
click at [188, 285] on icon at bounding box center [184, 284] width 14 height 14
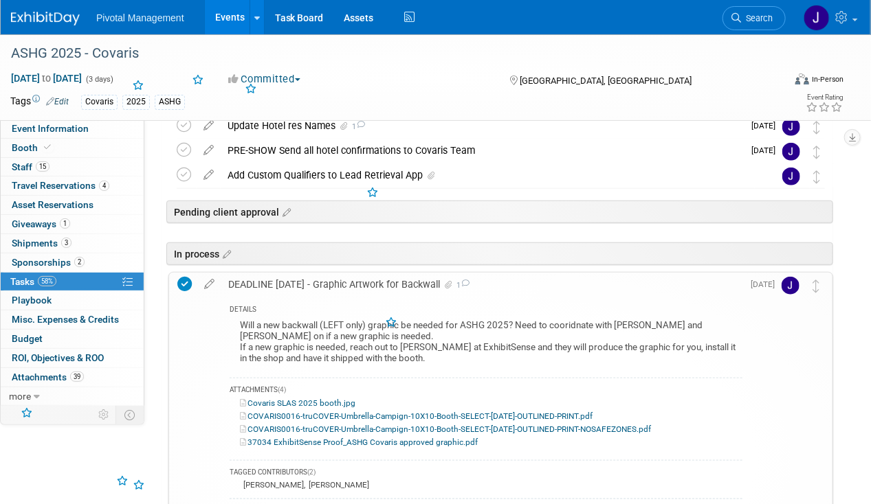
click at [372, 283] on div "DEADLINE AUG 21 - Graphic Artwork for Backwall 1" at bounding box center [481, 284] width 521 height 23
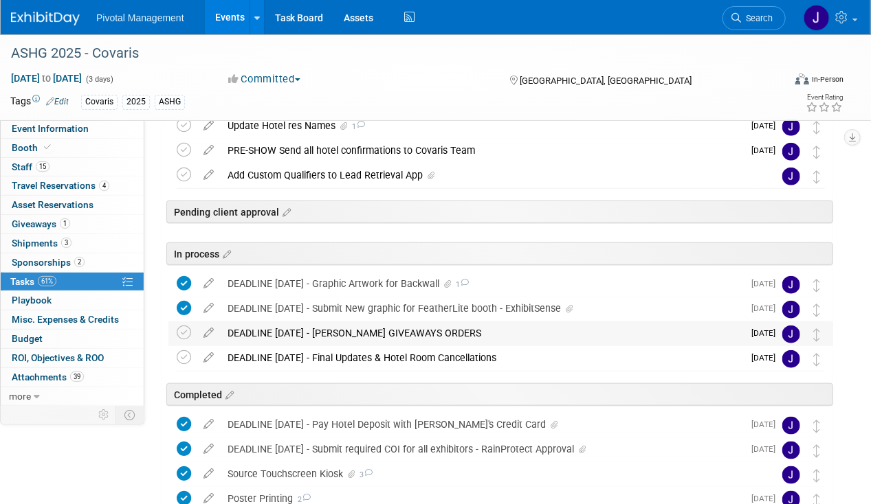
click at [347, 324] on div "DEADLINE SEPT 9 - NADEL GIVEAWAYS ORDERS" at bounding box center [482, 333] width 522 height 23
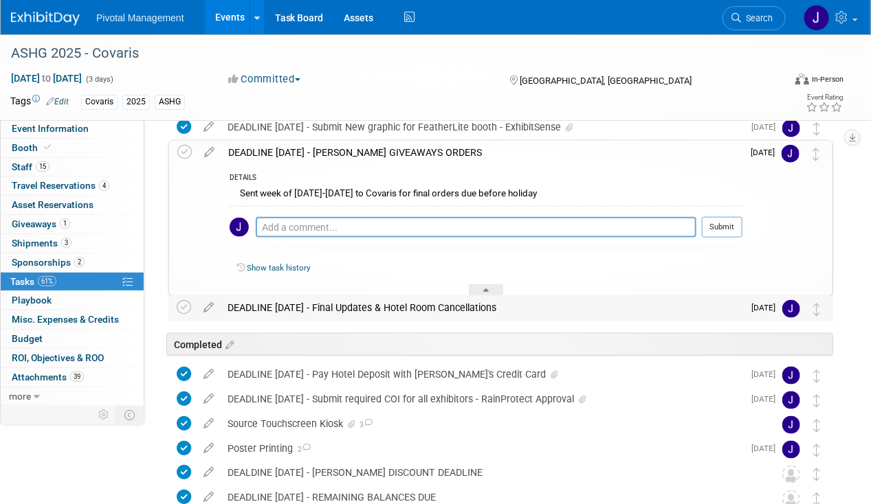
scroll to position [545, 0]
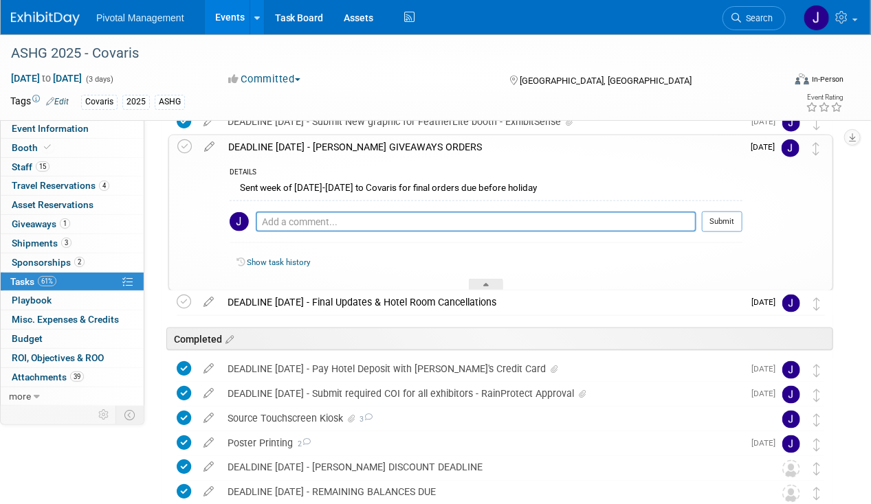
click at [216, 153] on td at bounding box center [209, 212] width 24 height 155
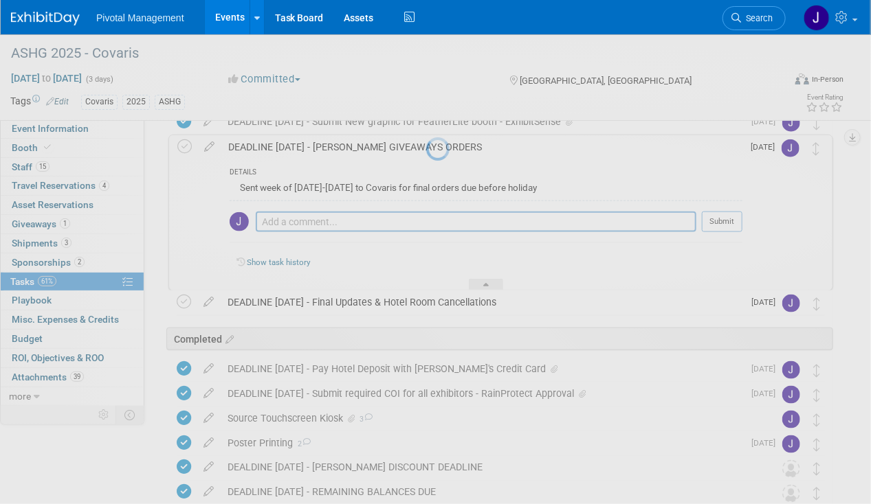
click at [426, 148] on div at bounding box center [435, 252] width 19 height 504
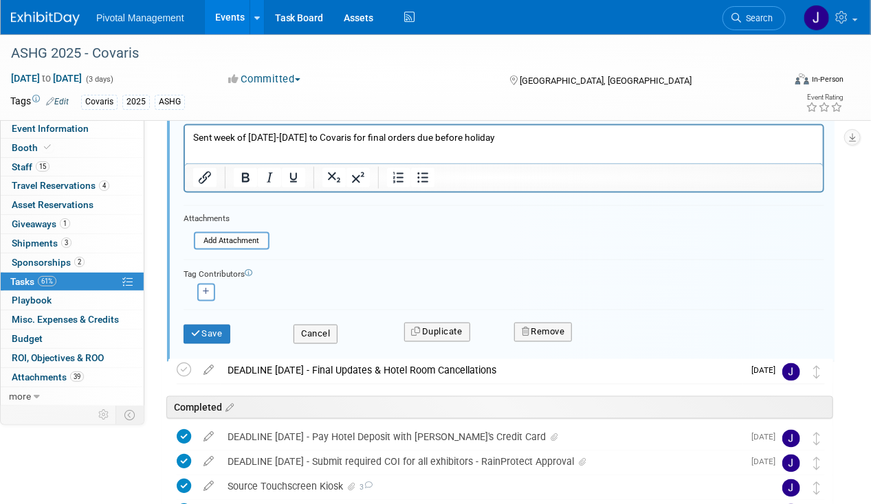
scroll to position [727, 0]
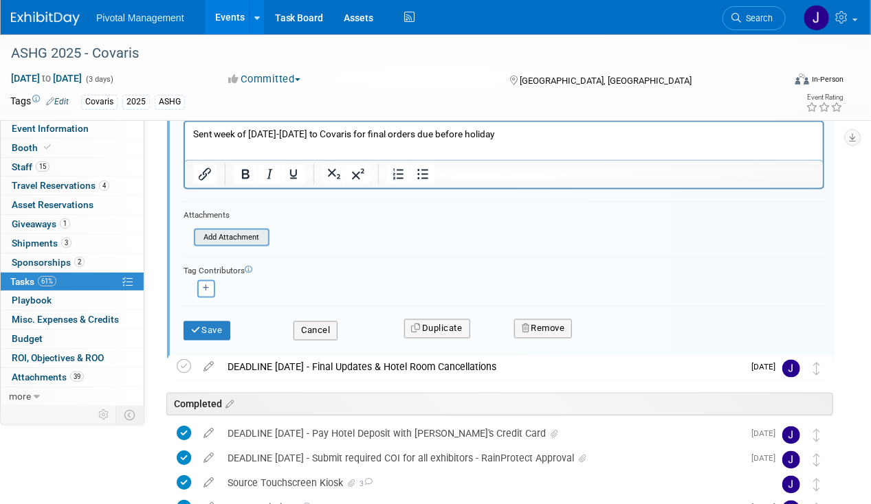
click at [227, 232] on input "file" at bounding box center [198, 237] width 140 height 15
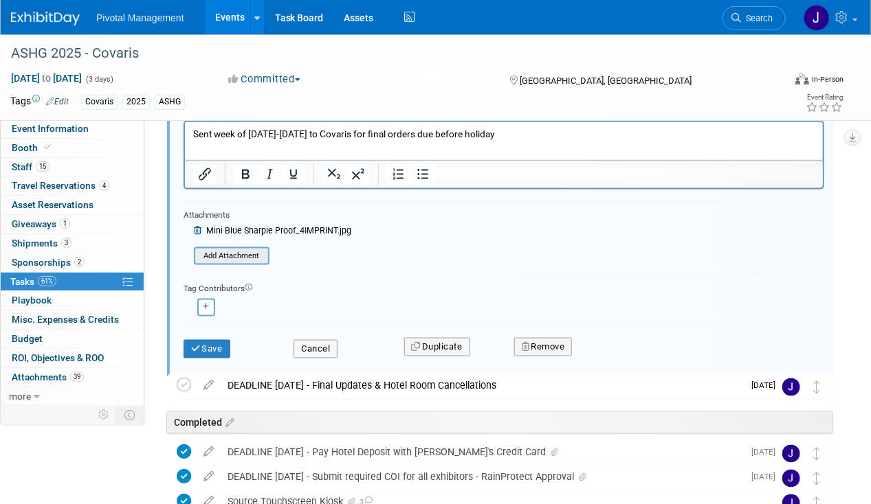
click at [237, 260] on div "Add Attachment" at bounding box center [232, 256] width 76 height 18
click at [251, 249] on input "file" at bounding box center [198, 256] width 140 height 15
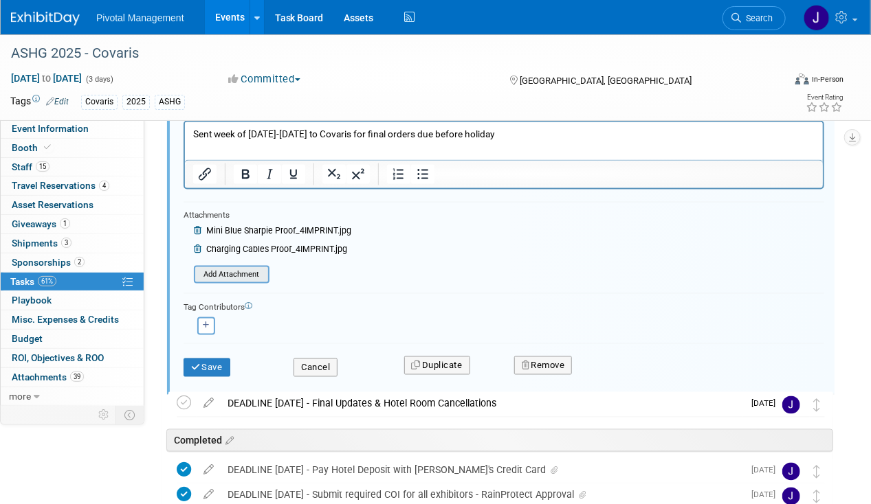
click at [250, 272] on input "file" at bounding box center [198, 274] width 140 height 15
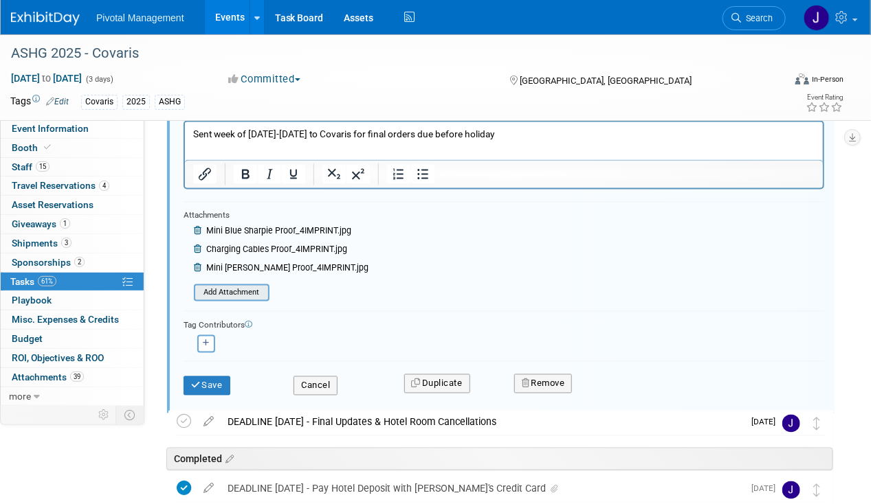
click at [248, 286] on input "file" at bounding box center [198, 293] width 140 height 15
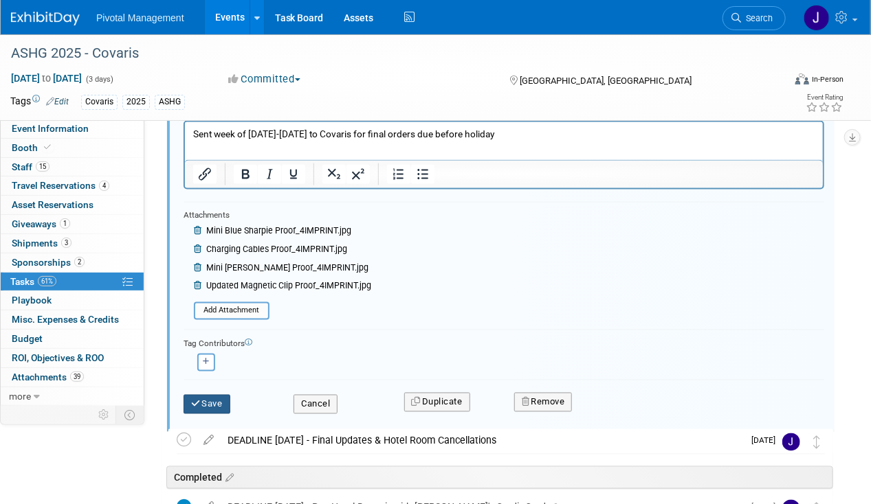
click at [200, 400] on icon "submit" at bounding box center [196, 404] width 11 height 9
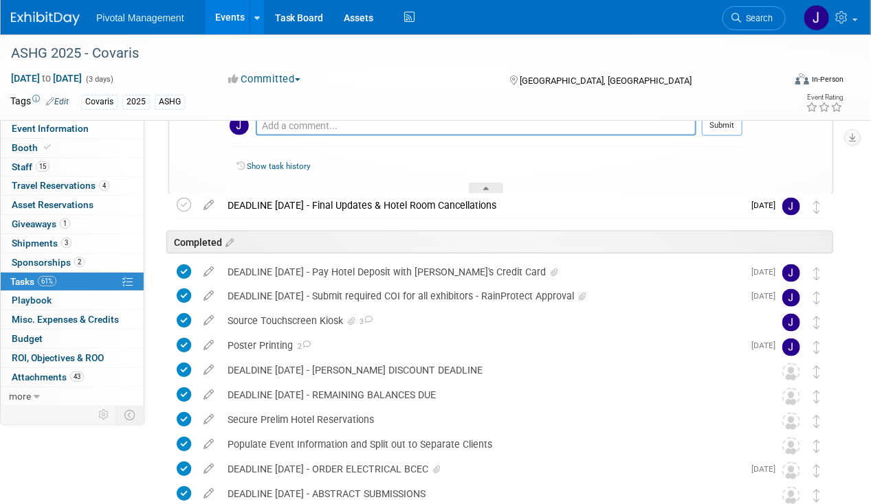
drag, startPoint x: 228, startPoint y: 12, endPoint x: 237, endPoint y: 13, distance: 9.0
click at [228, 12] on link "Events" at bounding box center [230, 17] width 50 height 34
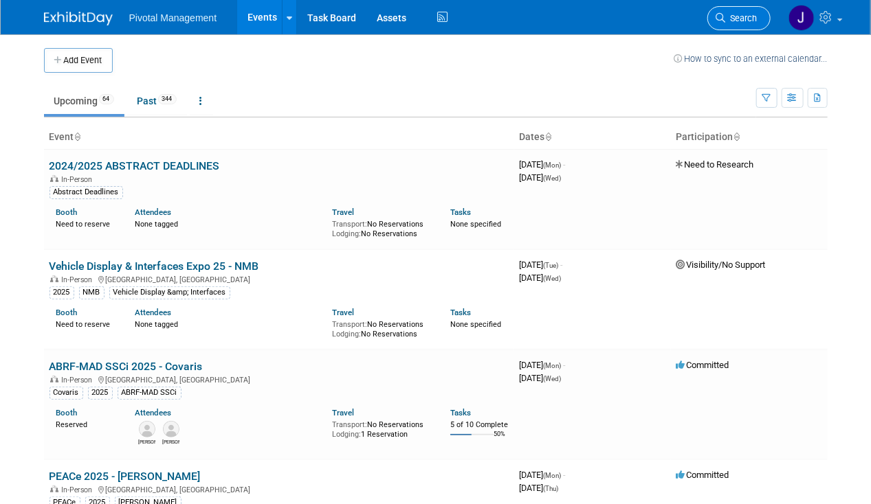
click at [739, 20] on span "Search" at bounding box center [742, 18] width 32 height 10
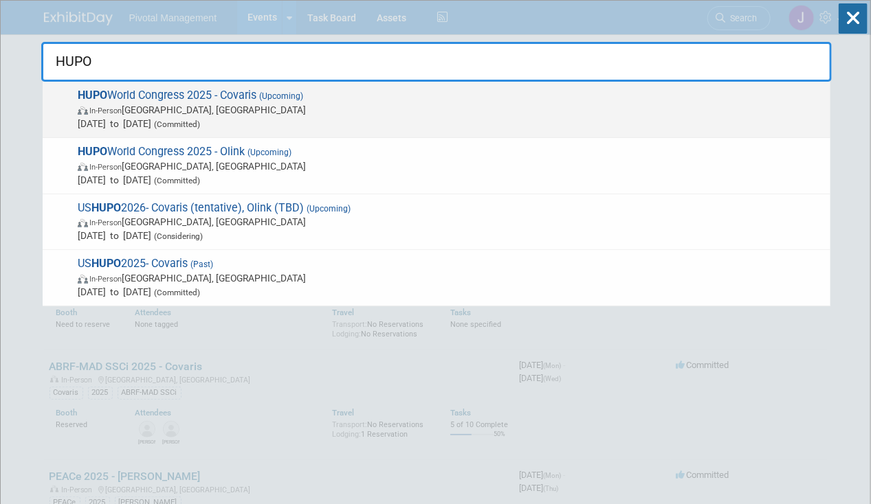
type input "HUPO"
click at [383, 104] on span "In-Person Toronto, Canada" at bounding box center [451, 110] width 746 height 14
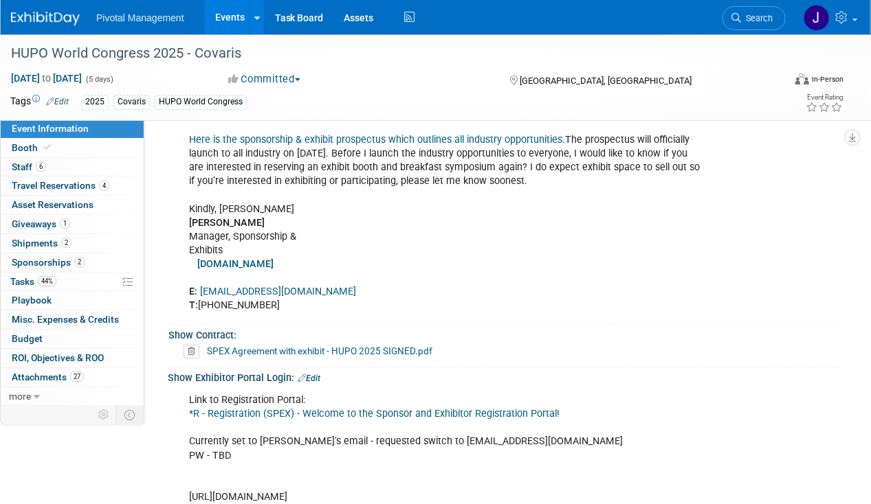
scroll to position [1944, 0]
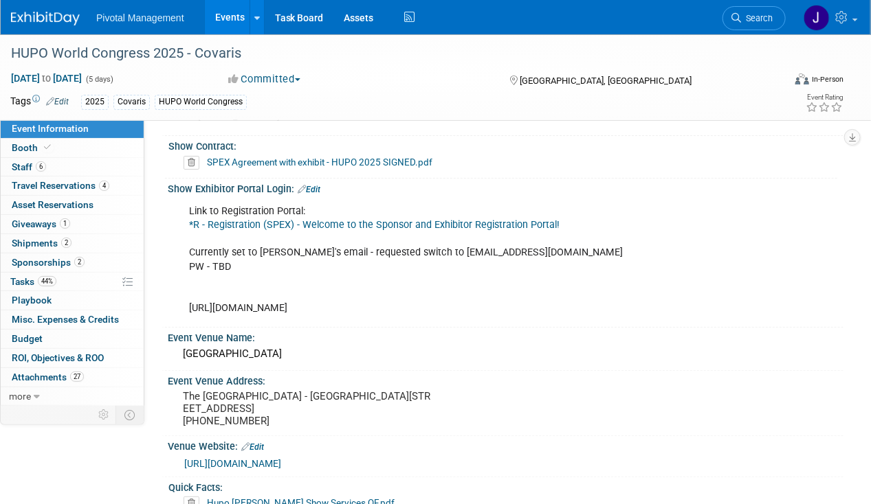
click at [308, 282] on div "Link to Registration Portal: *R - Registration (SPEX) - Welcome to the Sponsor …" at bounding box center [444, 260] width 530 height 124
drag, startPoint x: 389, startPoint y: 290, endPoint x: 381, endPoint y: 285, distance: 9.5
click at [387, 289] on div "Link to Registration Portal: *R - Registration (SPEX) - Welcome to the Sponsor …" at bounding box center [444, 260] width 530 height 124
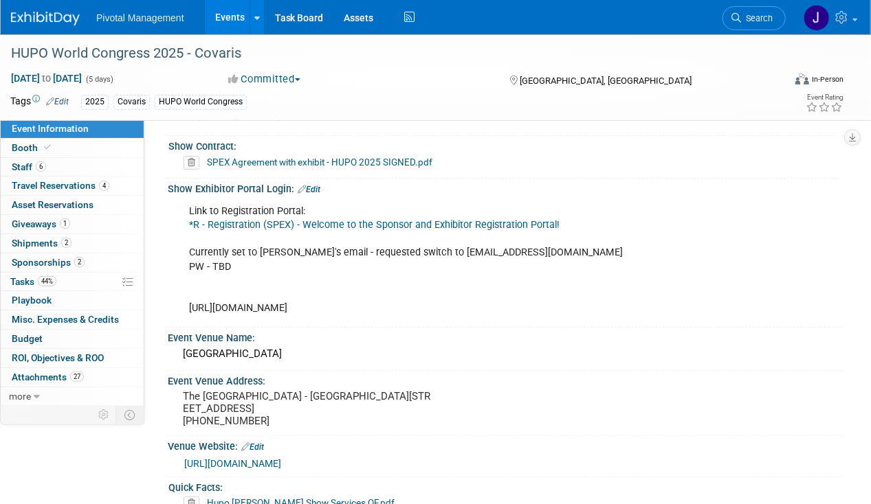
drag, startPoint x: 363, startPoint y: 282, endPoint x: 187, endPoint y: 283, distance: 175.9
click at [187, 283] on div "Link to Registration Portal: *R - Registration (SPEX) - Welcome to the Sponsor …" at bounding box center [444, 260] width 530 height 124
copy div "https://2025.hupo.org/exhibitor-manual/"
drag, startPoint x: 238, startPoint y: 16, endPoint x: 490, endPoint y: 47, distance: 253.5
click at [238, 16] on link "Events" at bounding box center [230, 17] width 50 height 34
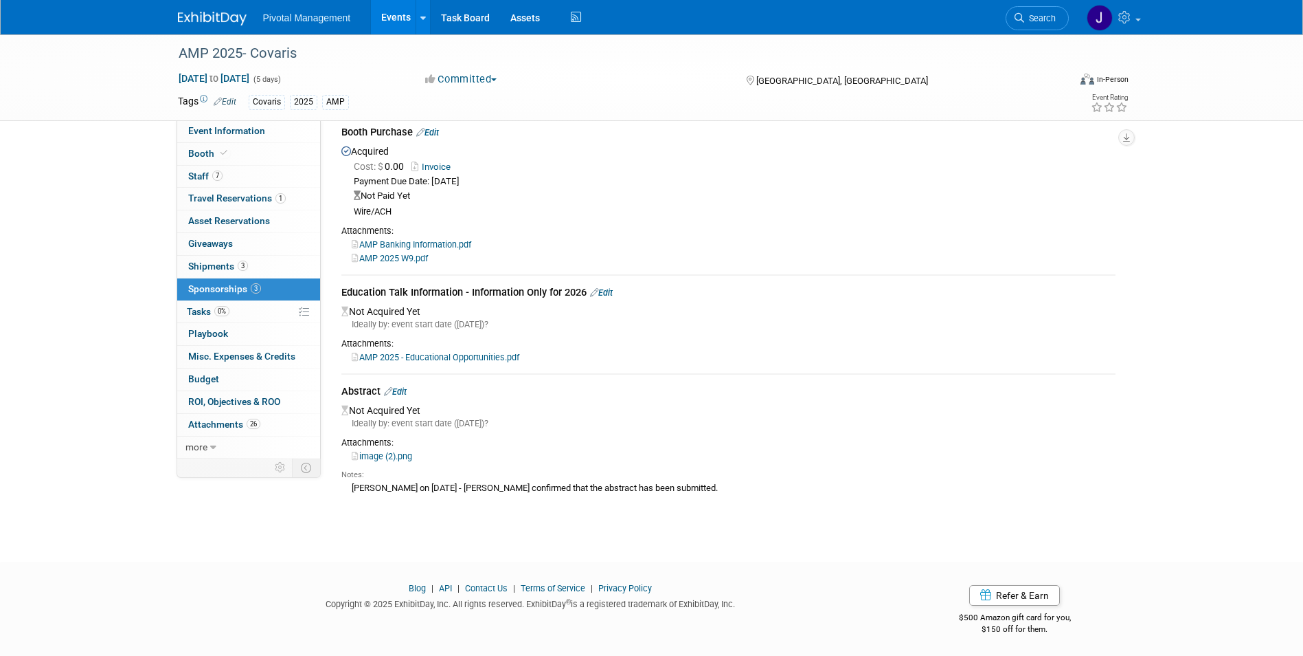
scroll to position [62, 0]
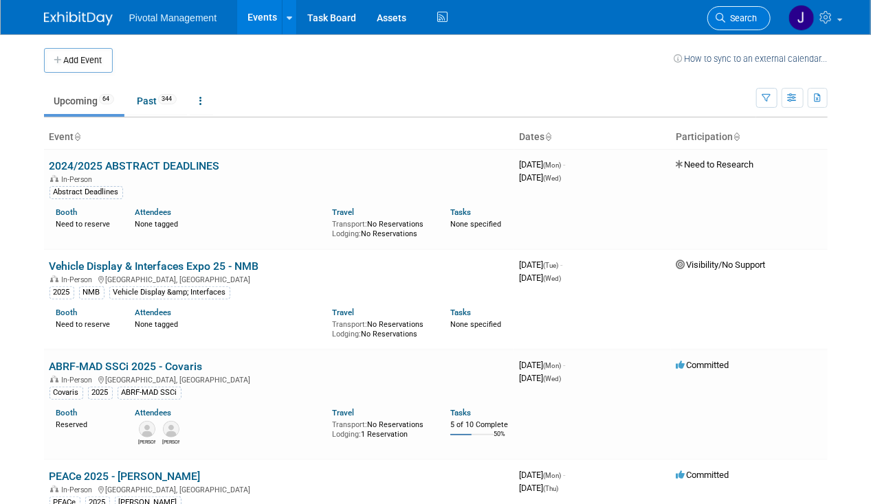
click at [751, 16] on span "Search" at bounding box center [742, 18] width 32 height 10
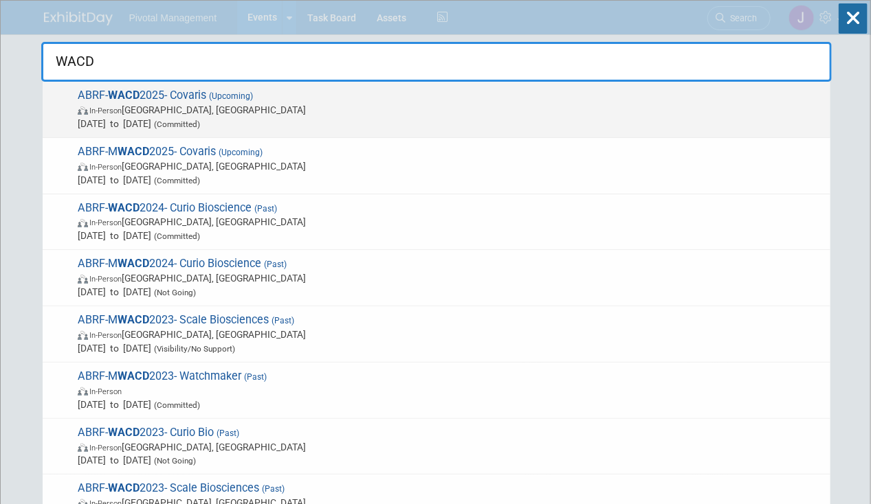
type input "WACD"
click at [380, 100] on span "ABRF- WACD 2025- Covaris (Upcoming) In-Person Seattle, WA Oct 7, 2025 to Oct 8,…" at bounding box center [449, 110] width 750 height 42
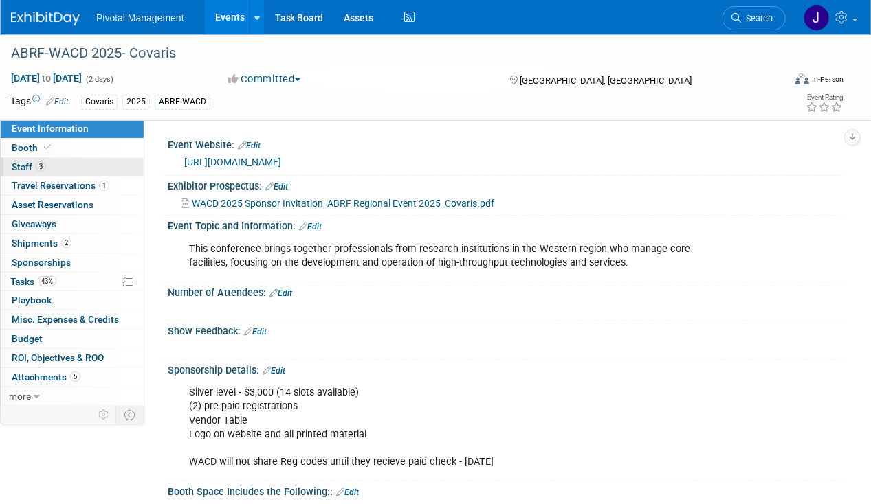
click at [73, 166] on link "3 Staff 3" at bounding box center [72, 167] width 143 height 19
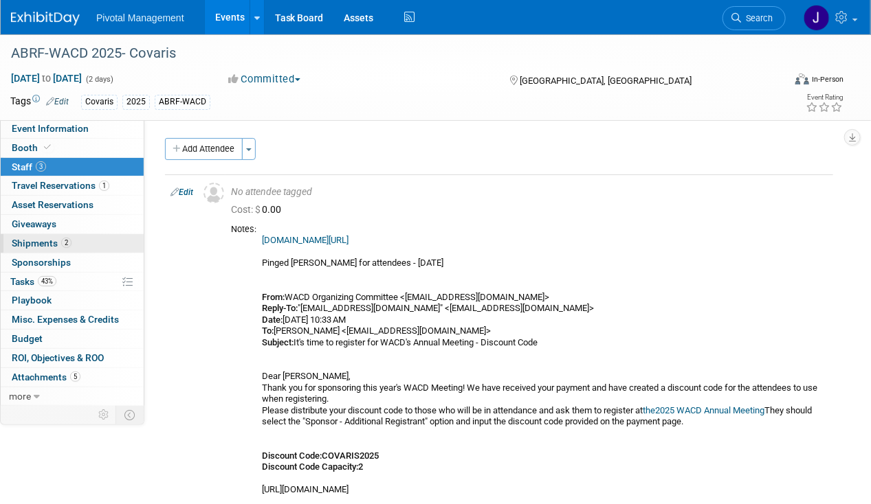
click at [50, 241] on span "Shipments 2" at bounding box center [42, 243] width 60 height 11
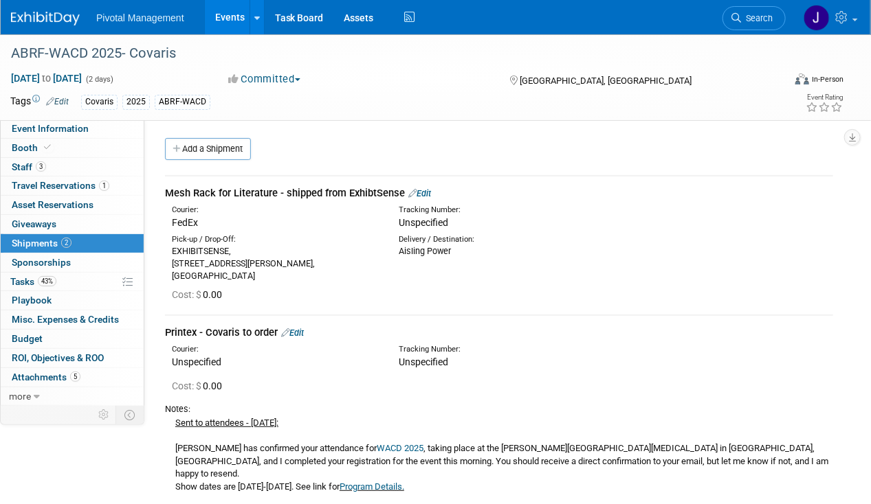
click at [428, 188] on link "Edit" at bounding box center [419, 193] width 23 height 10
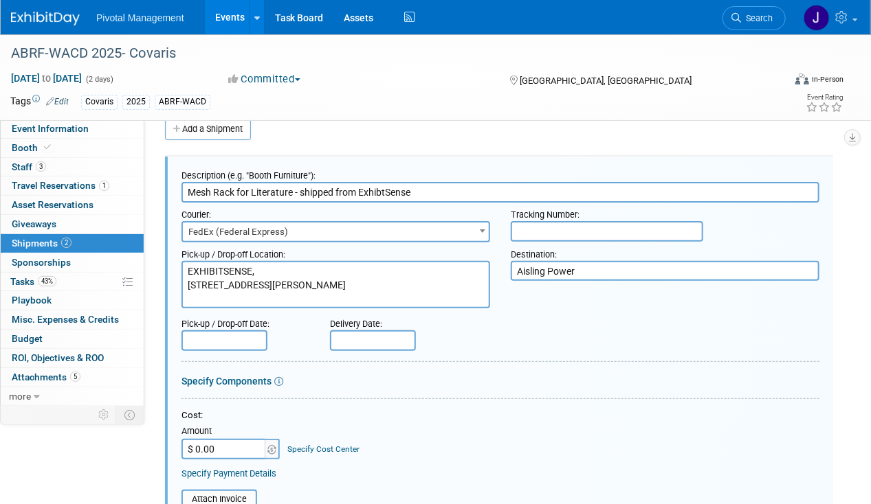
click at [592, 271] on textarea "Aisling Power" at bounding box center [665, 271] width 309 height 20
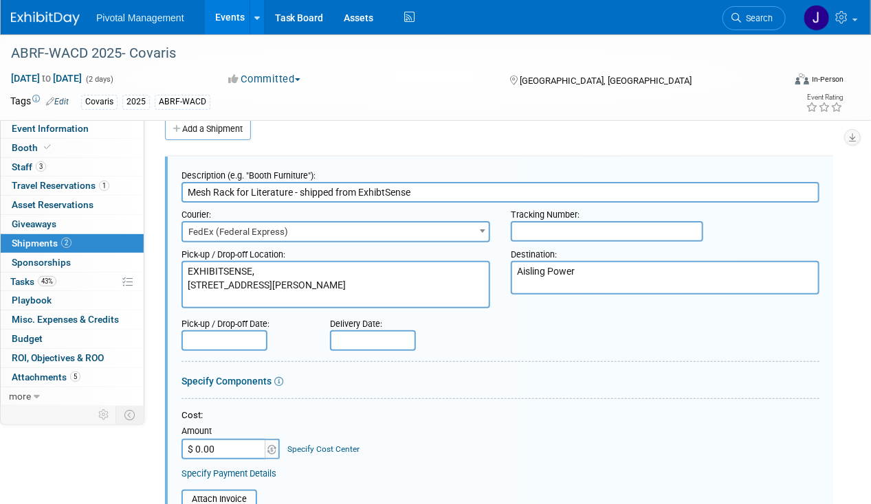
paste textarea "Aisling Power [STREET_ADDRESS]"
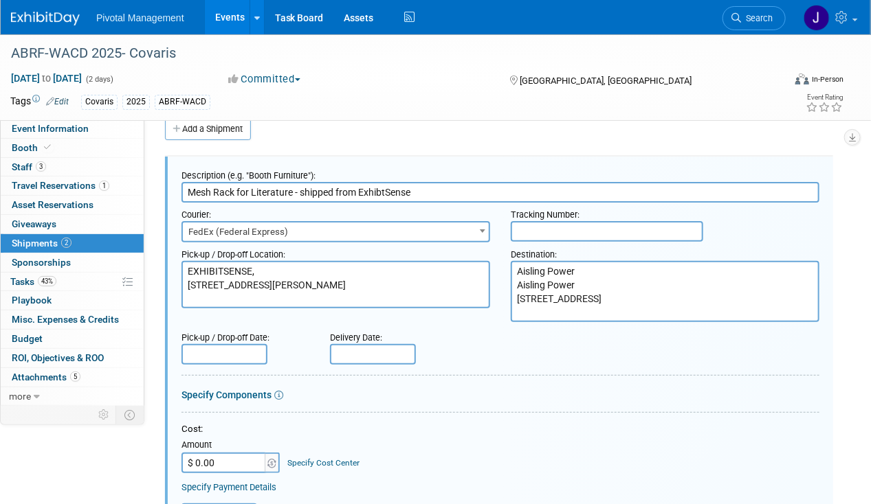
click at [549, 273] on textarea "Aisling Power" at bounding box center [665, 291] width 309 height 61
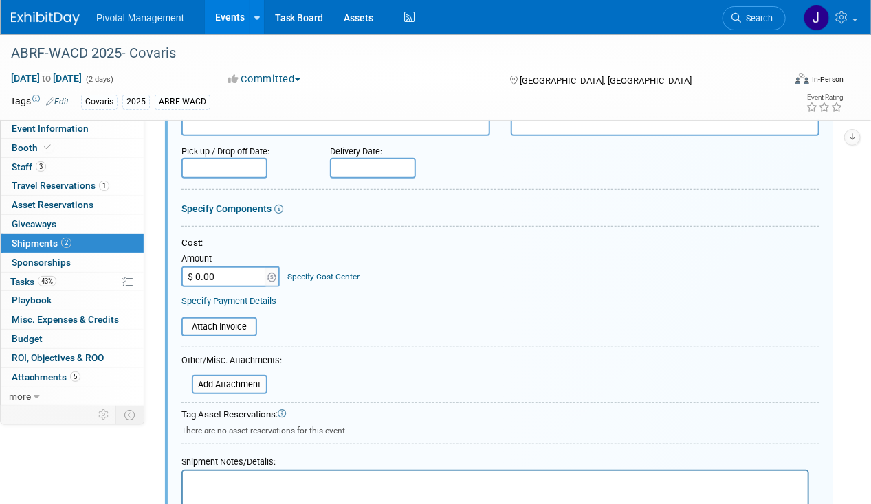
scroll to position [319, 0]
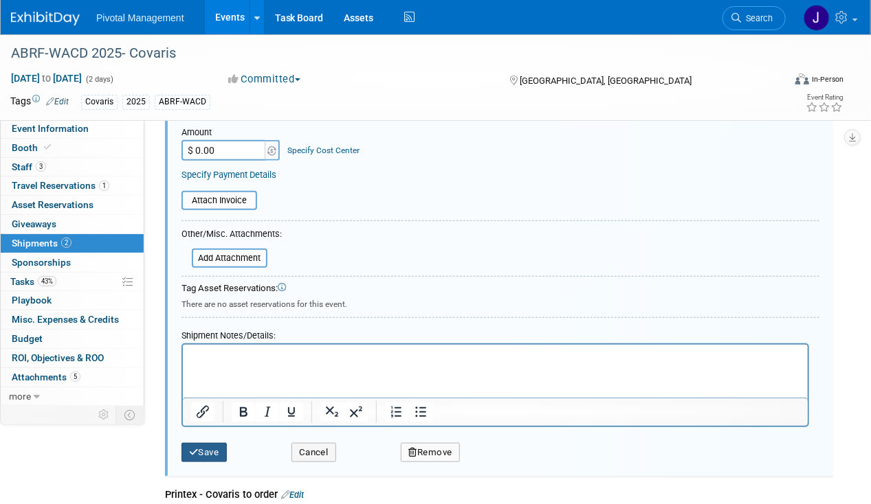
type textarea "Aisling Power [STREET_ADDRESS]"
click at [197, 443] on button "Save" at bounding box center [203, 452] width 45 height 19
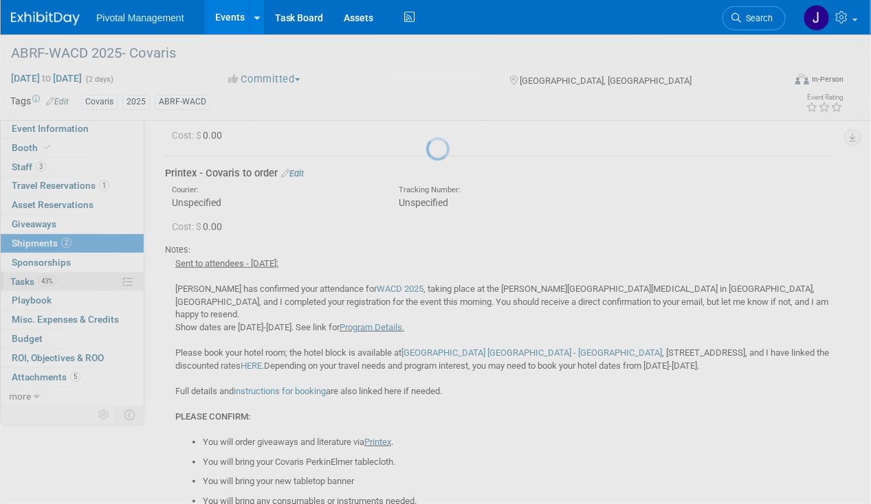
scroll to position [20, 0]
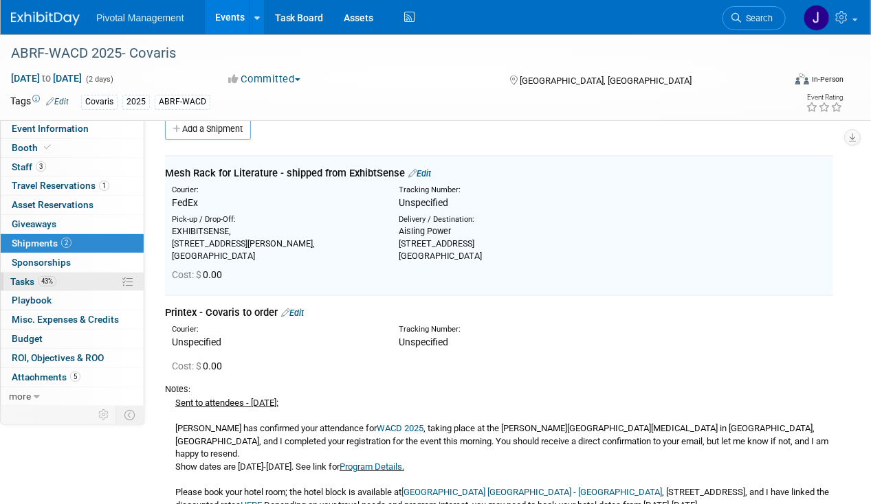
click at [100, 275] on link "43% Tasks 43%" at bounding box center [72, 282] width 143 height 19
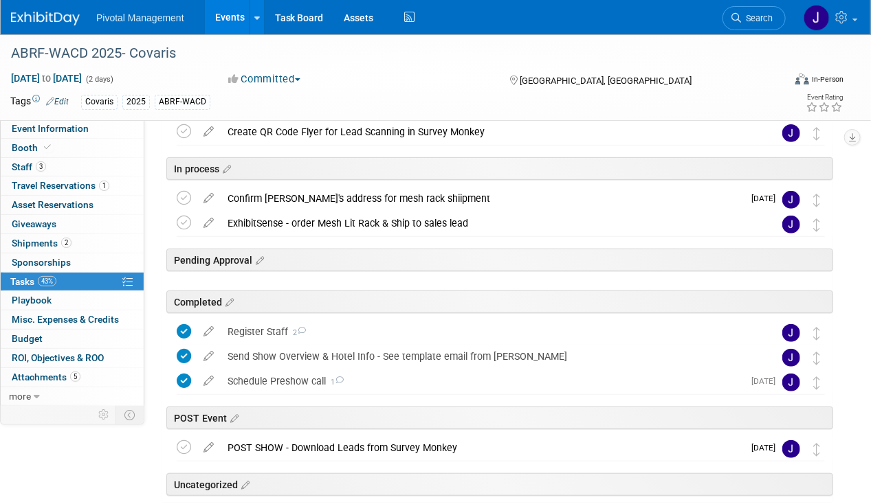
scroll to position [158, 0]
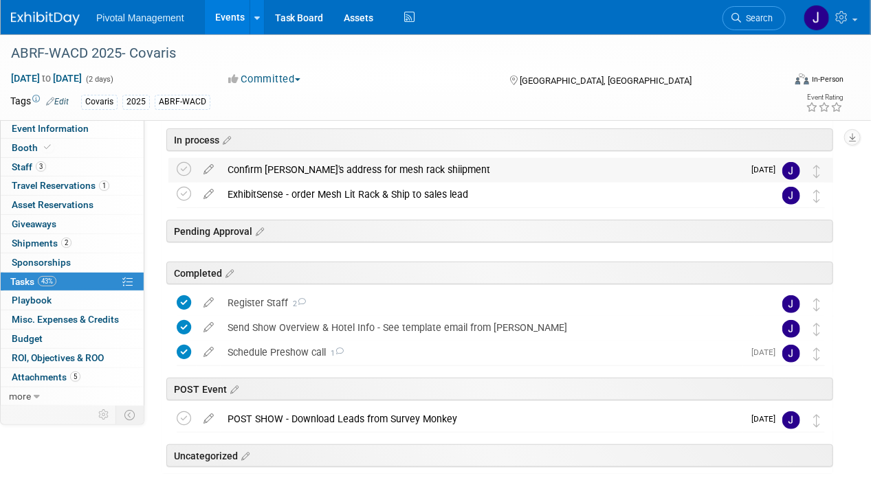
click at [334, 175] on div "Confirm [PERSON_NAME]'s address for mesh rack shiipment" at bounding box center [482, 169] width 522 height 23
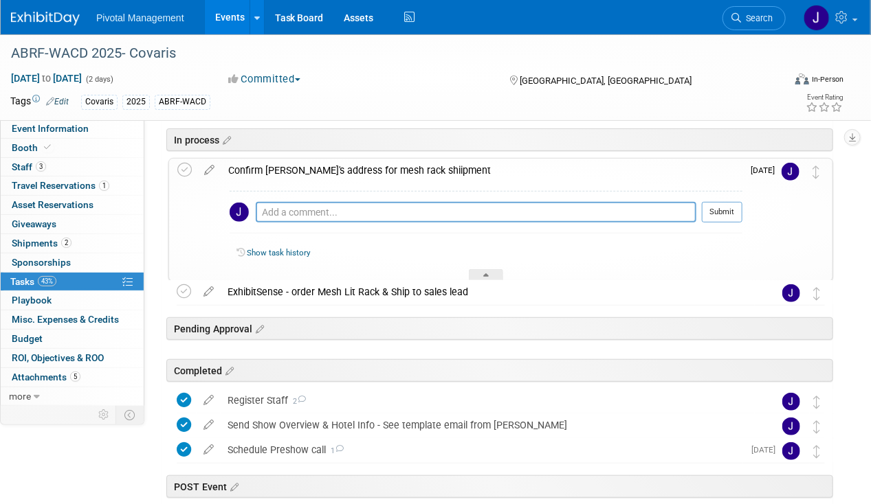
click at [196, 163] on td at bounding box center [187, 220] width 20 height 122
click at [213, 168] on icon at bounding box center [209, 167] width 24 height 17
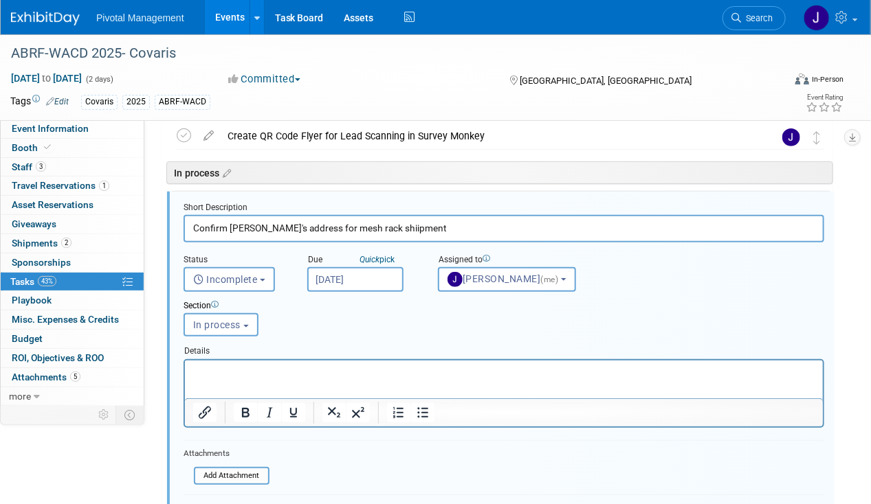
scroll to position [114, 0]
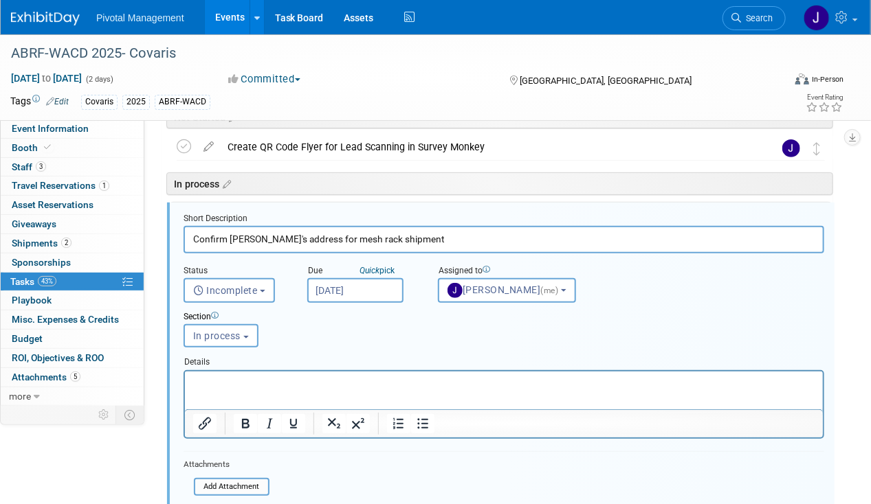
type input "Confirm [PERSON_NAME]'s address for mesh rack shipment"
click at [269, 383] on p "Rich Text Area. Press ALT-0 for help." at bounding box center [503, 383] width 622 height 13
click at [231, 338] on span "In process" at bounding box center [216, 336] width 47 height 11
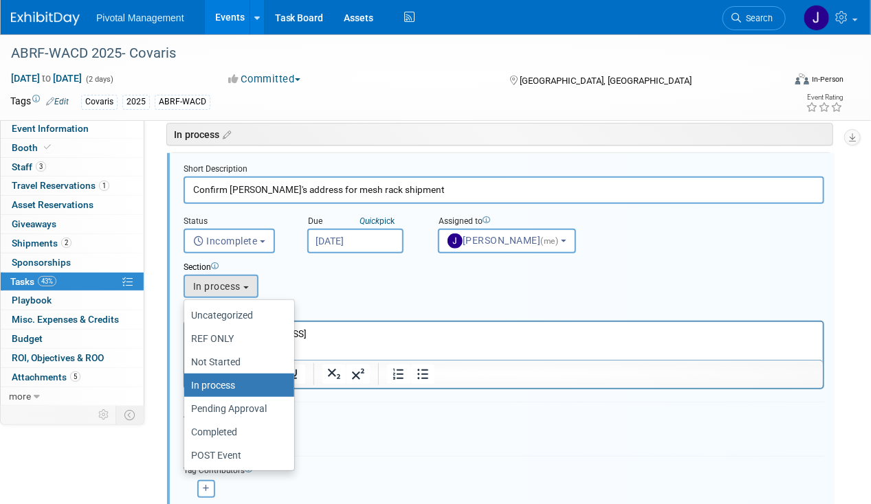
scroll to position [260, 0]
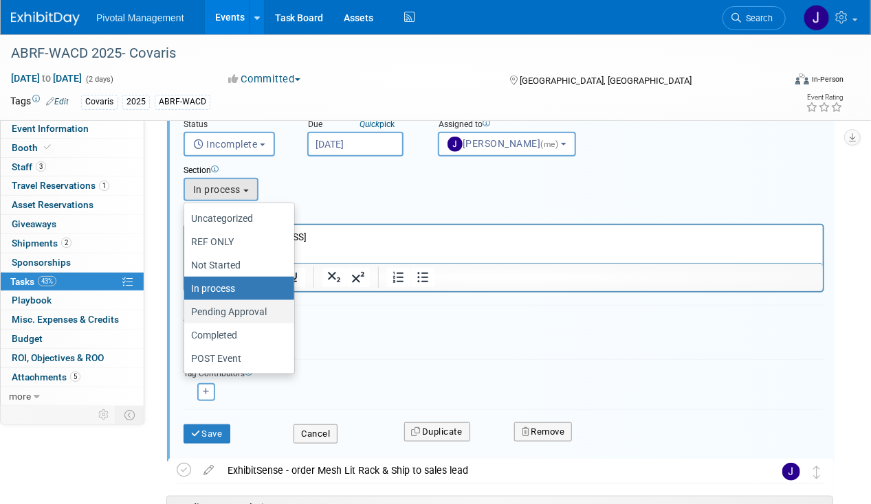
click at [234, 319] on link "Pending Approval" at bounding box center [239, 311] width 110 height 23
click at [232, 332] on label "Completed" at bounding box center [235, 335] width 89 height 18
click at [186, 332] on input "Completed" at bounding box center [181, 335] width 9 height 9
select select "11273461"
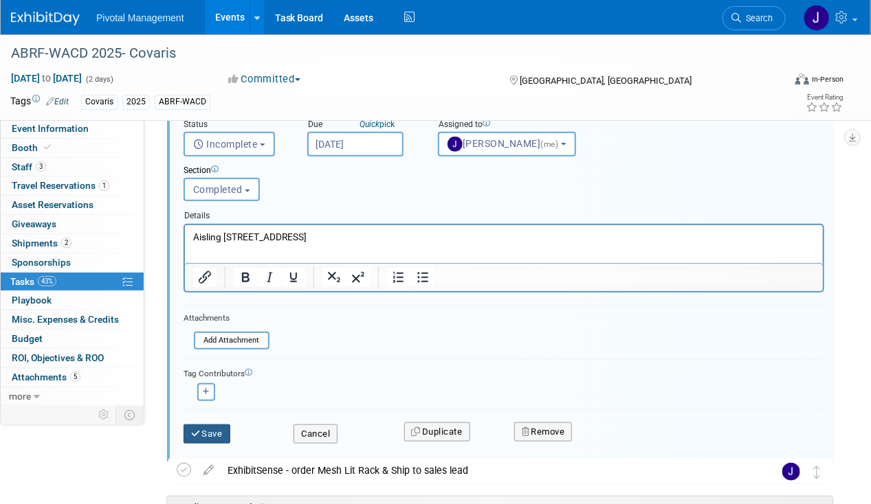
click at [204, 431] on button "Save" at bounding box center [206, 434] width 47 height 19
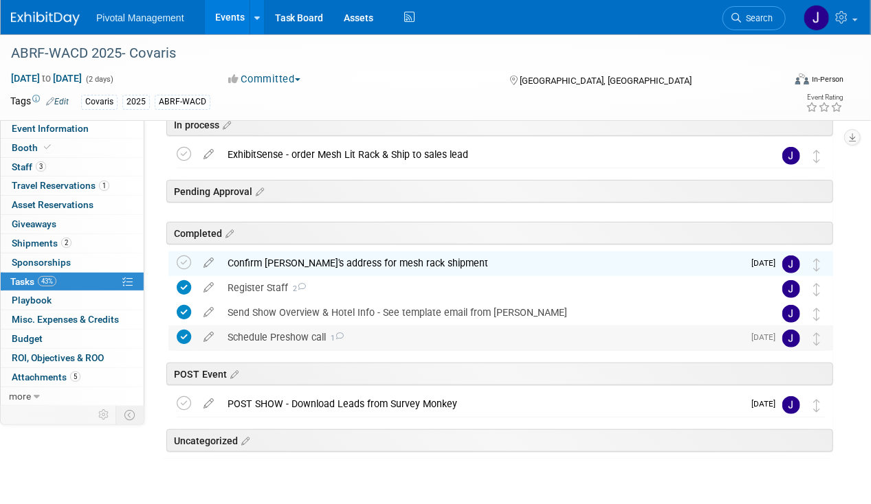
scroll to position [179, 0]
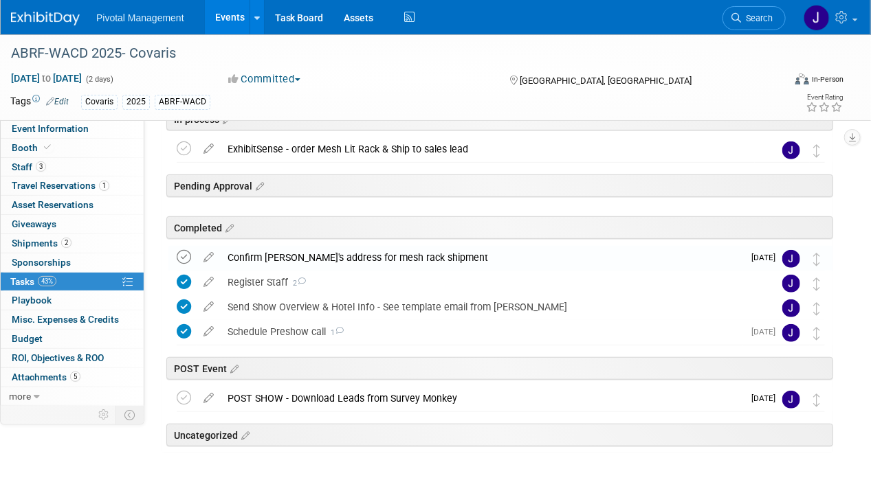
click at [186, 252] on icon at bounding box center [184, 257] width 14 height 14
click at [210, 255] on icon at bounding box center [209, 254] width 24 height 17
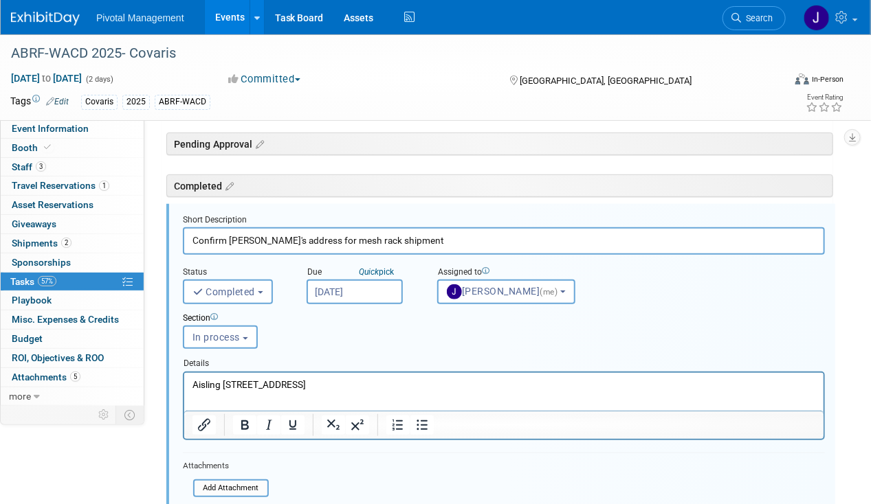
scroll to position [223, 0]
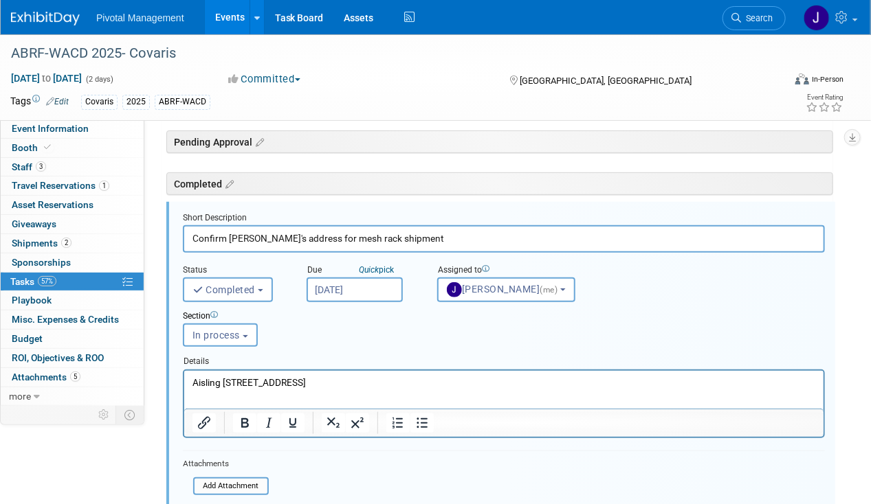
click at [248, 383] on p "Aisling [STREET_ADDRESS]" at bounding box center [503, 382] width 623 height 13
click at [270, 393] on p "[STREET_ADDRESS]" at bounding box center [503, 395] width 623 height 13
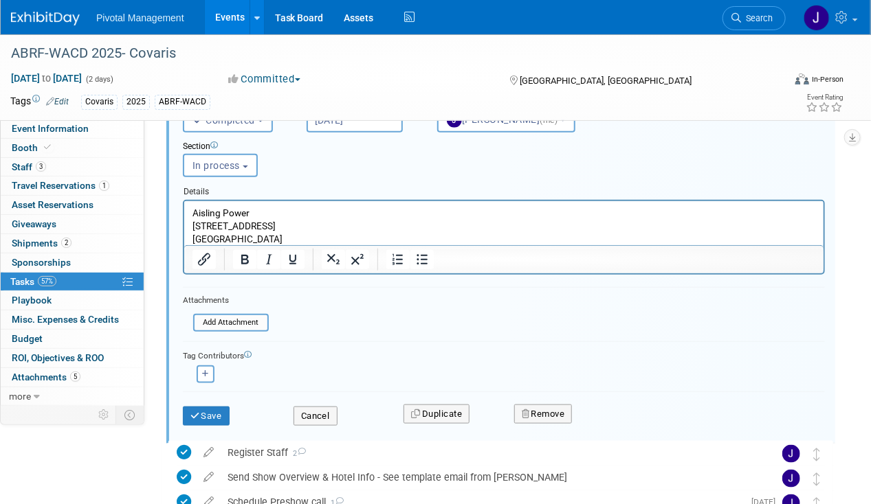
scroll to position [401, 0]
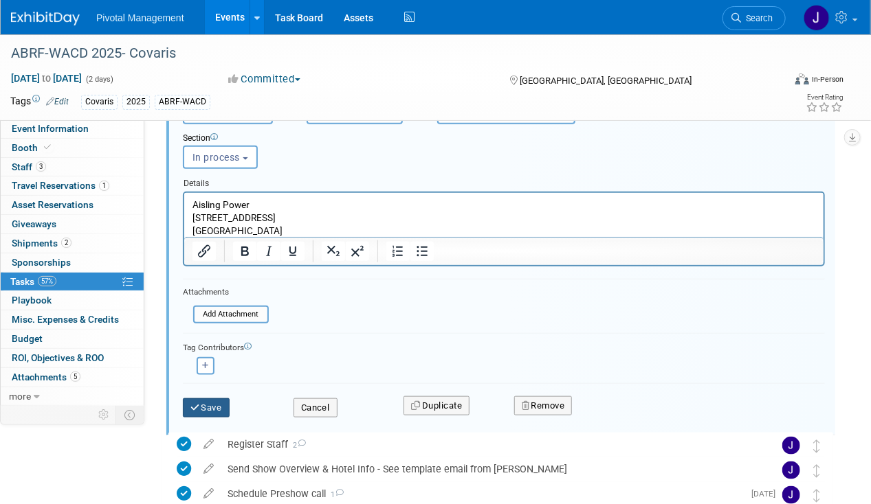
click at [210, 407] on button "Save" at bounding box center [206, 408] width 47 height 19
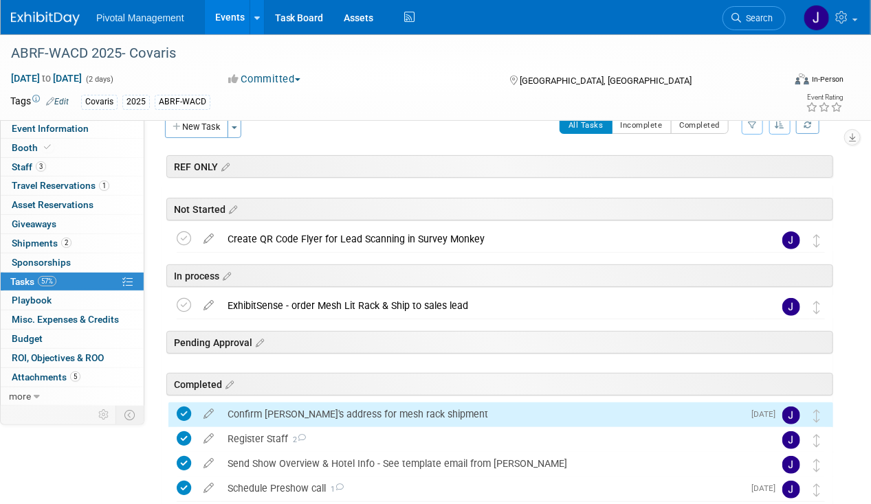
scroll to position [21, 0]
